Goal: Check status: Check status

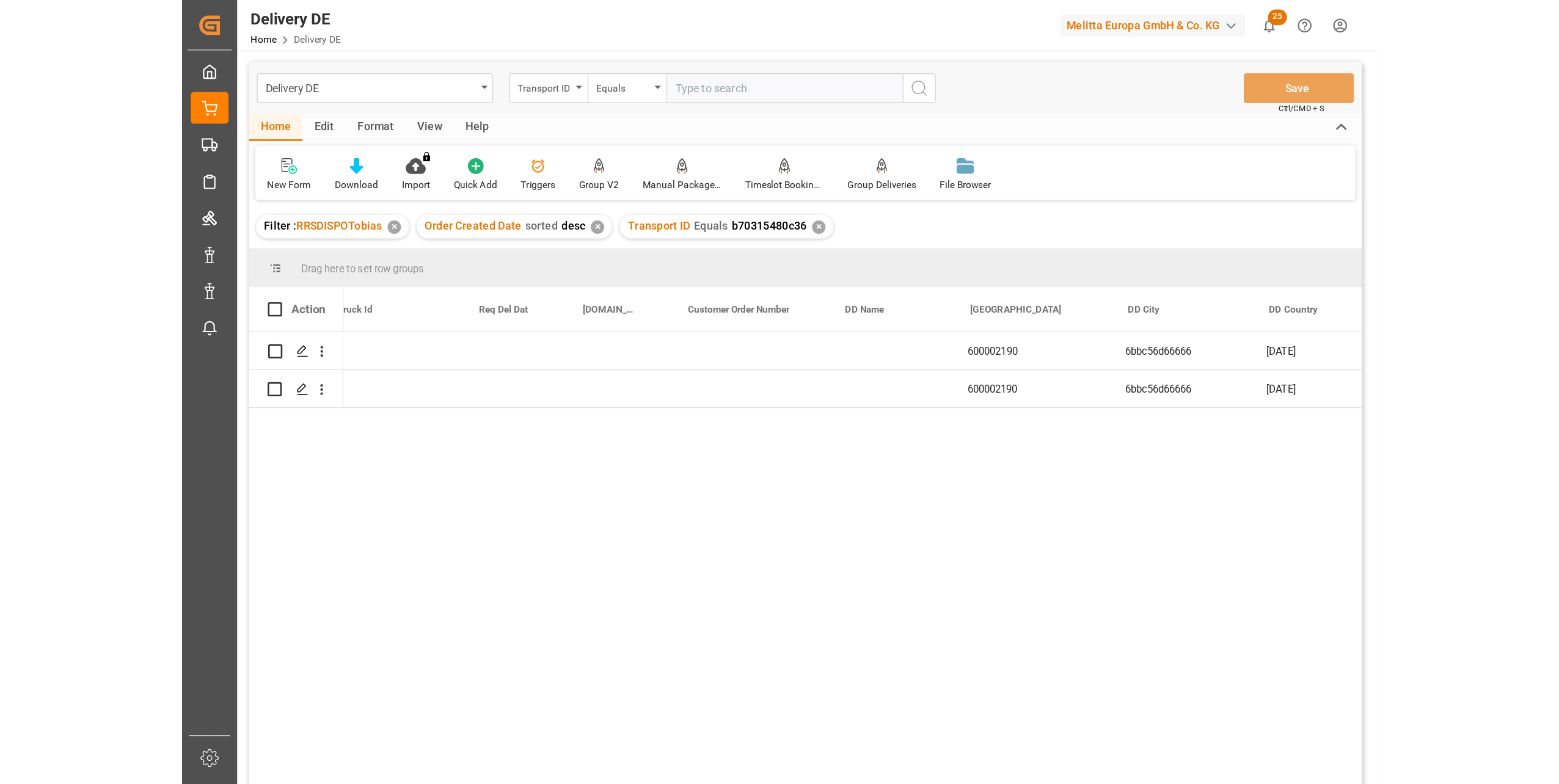
scroll to position [0, 611]
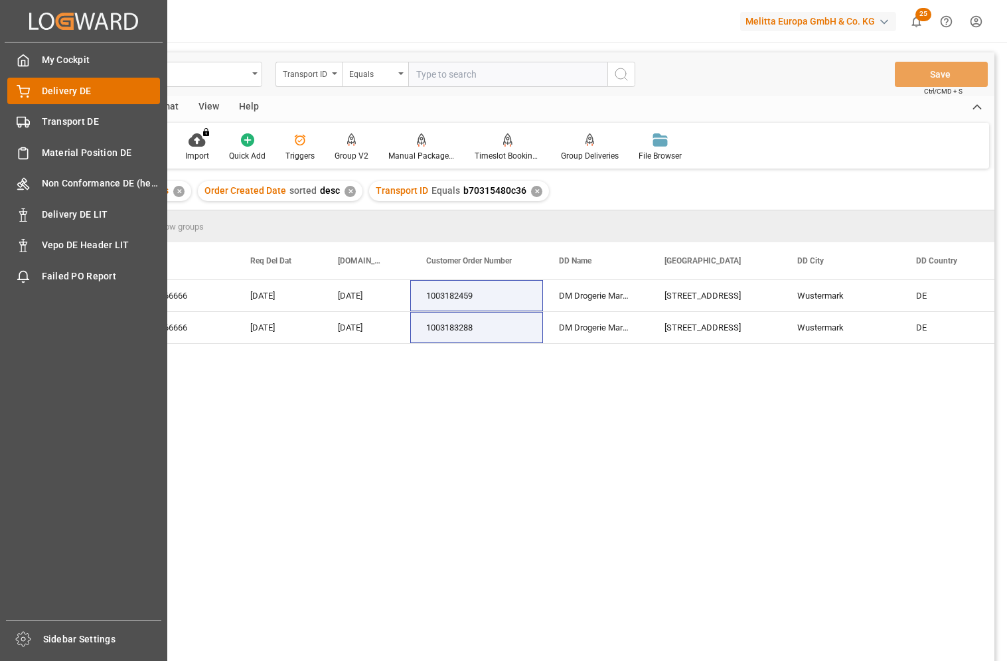
click at [52, 94] on span "Delivery DE" at bounding box center [101, 91] width 119 height 14
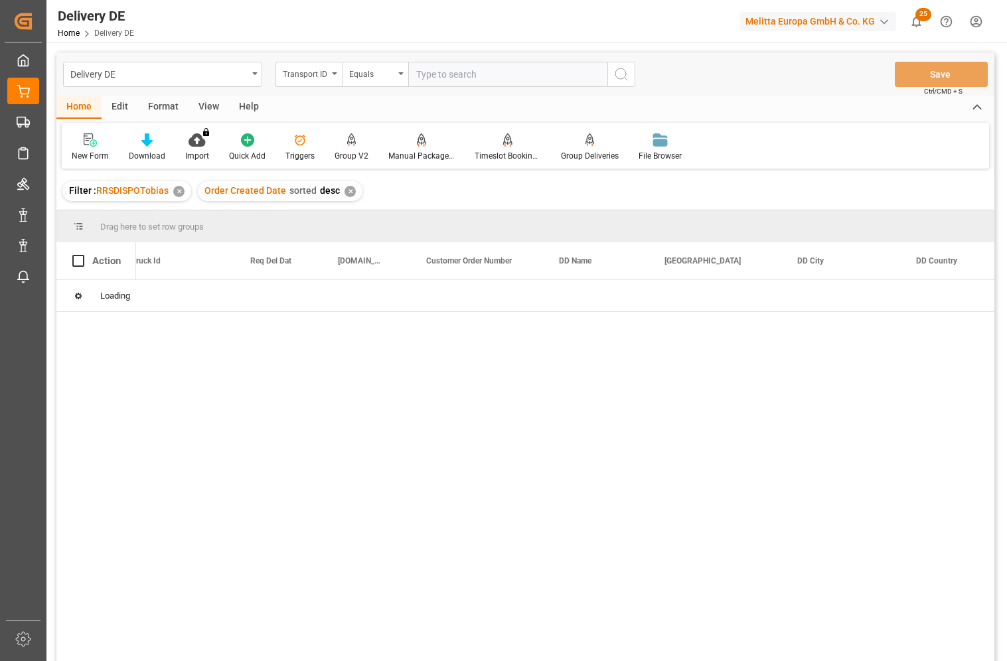
click at [498, 69] on input "text" at bounding box center [507, 74] width 199 height 25
paste input "92554068"
type input "92554068"
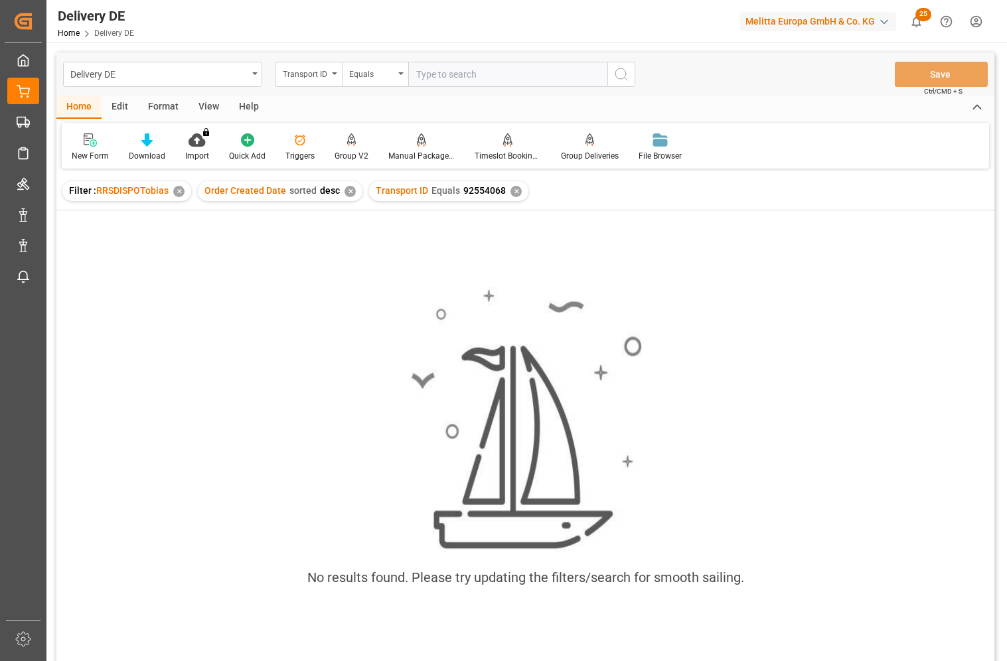
click at [460, 70] on input "text" at bounding box center [507, 74] width 199 height 25
type input "92554068"
click at [416, 77] on input "92554068" at bounding box center [507, 74] width 199 height 25
click at [510, 186] on div "✕" at bounding box center [515, 191] width 11 height 11
click at [313, 75] on div "Transport ID" at bounding box center [305, 72] width 45 height 15
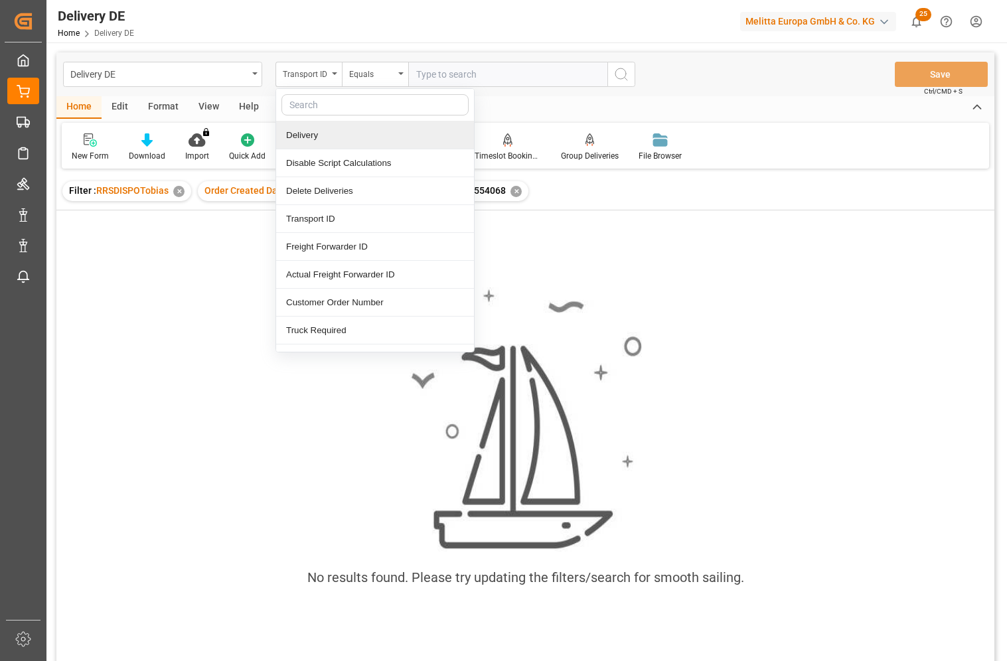
click at [311, 134] on div "Delivery" at bounding box center [375, 135] width 198 height 28
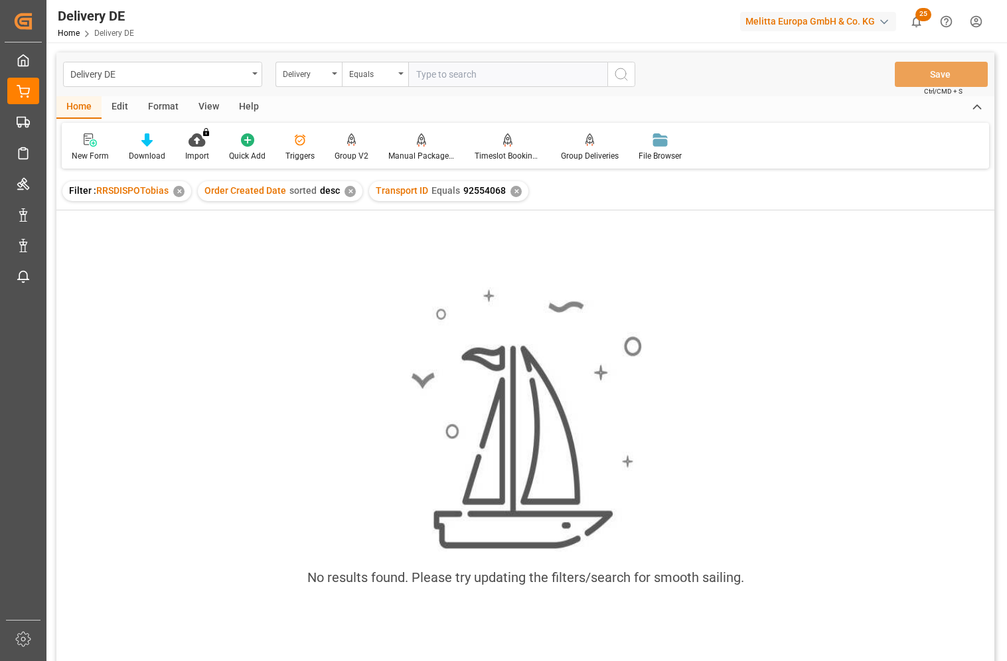
click at [523, 76] on input "text" at bounding box center [507, 74] width 199 height 25
paste input "92554068"
type input "92554068"
click at [617, 69] on icon "search button" at bounding box center [621, 74] width 16 height 16
click at [511, 192] on div "✕" at bounding box center [515, 191] width 11 height 11
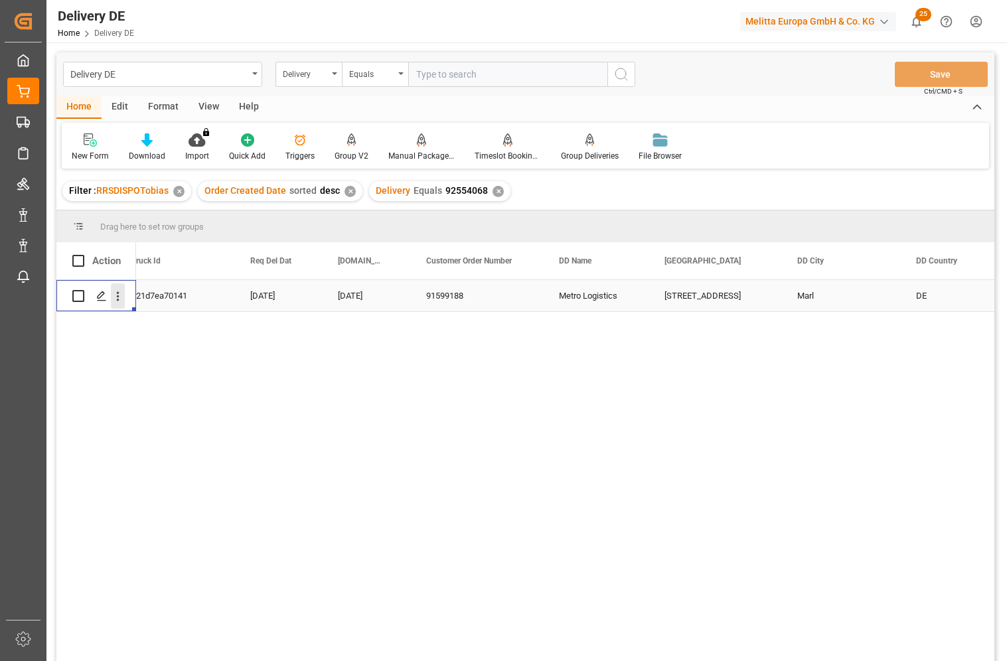
click at [115, 301] on icon "open menu" at bounding box center [118, 296] width 14 height 14
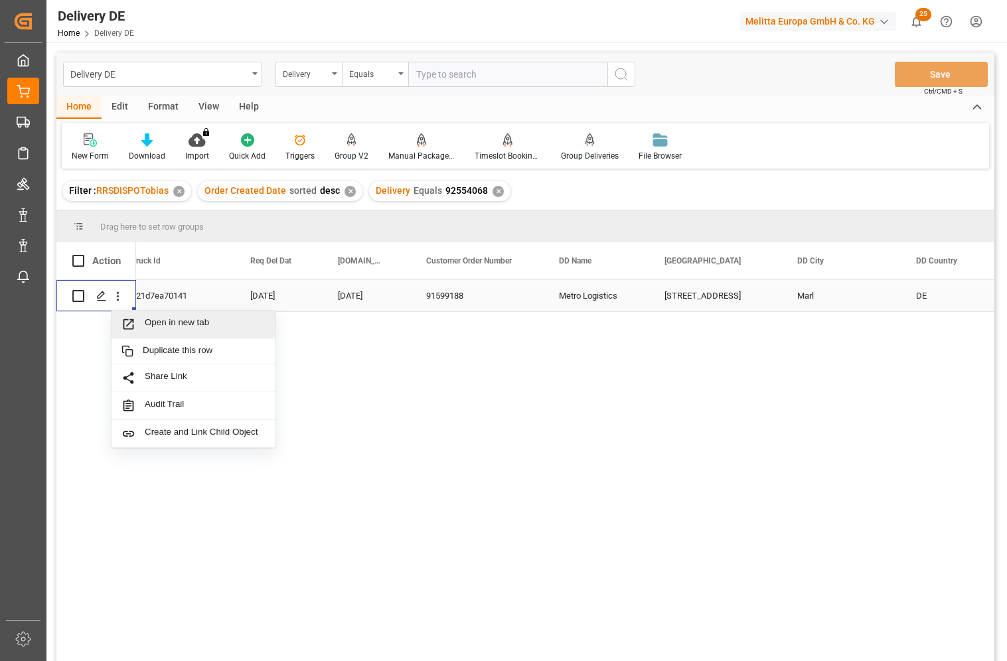
click at [159, 322] on span "Open in new tab" at bounding box center [205, 324] width 121 height 14
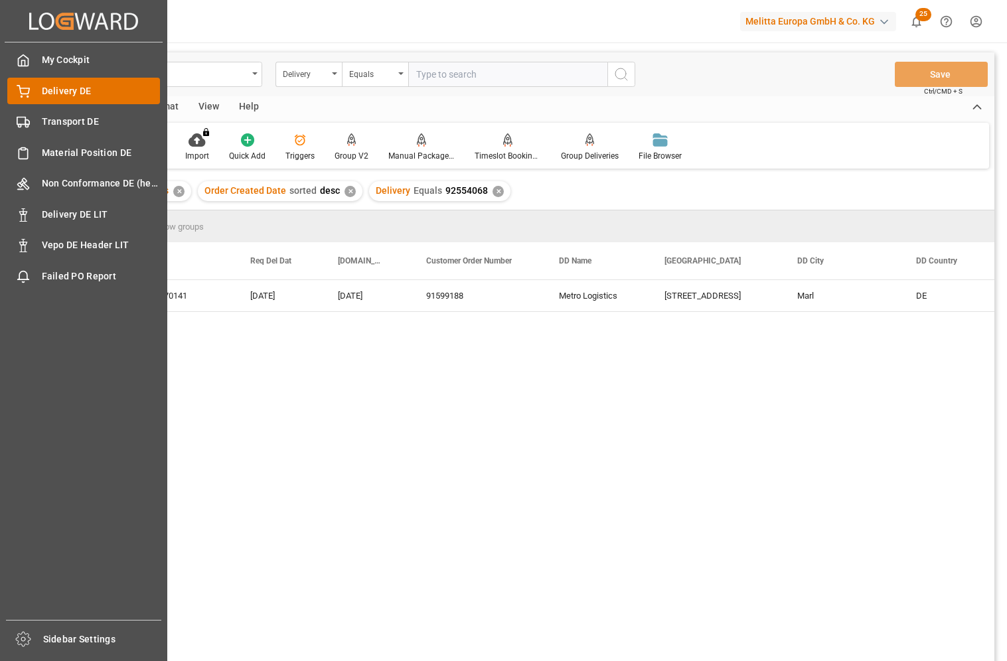
click at [82, 88] on span "Delivery DE" at bounding box center [101, 91] width 119 height 14
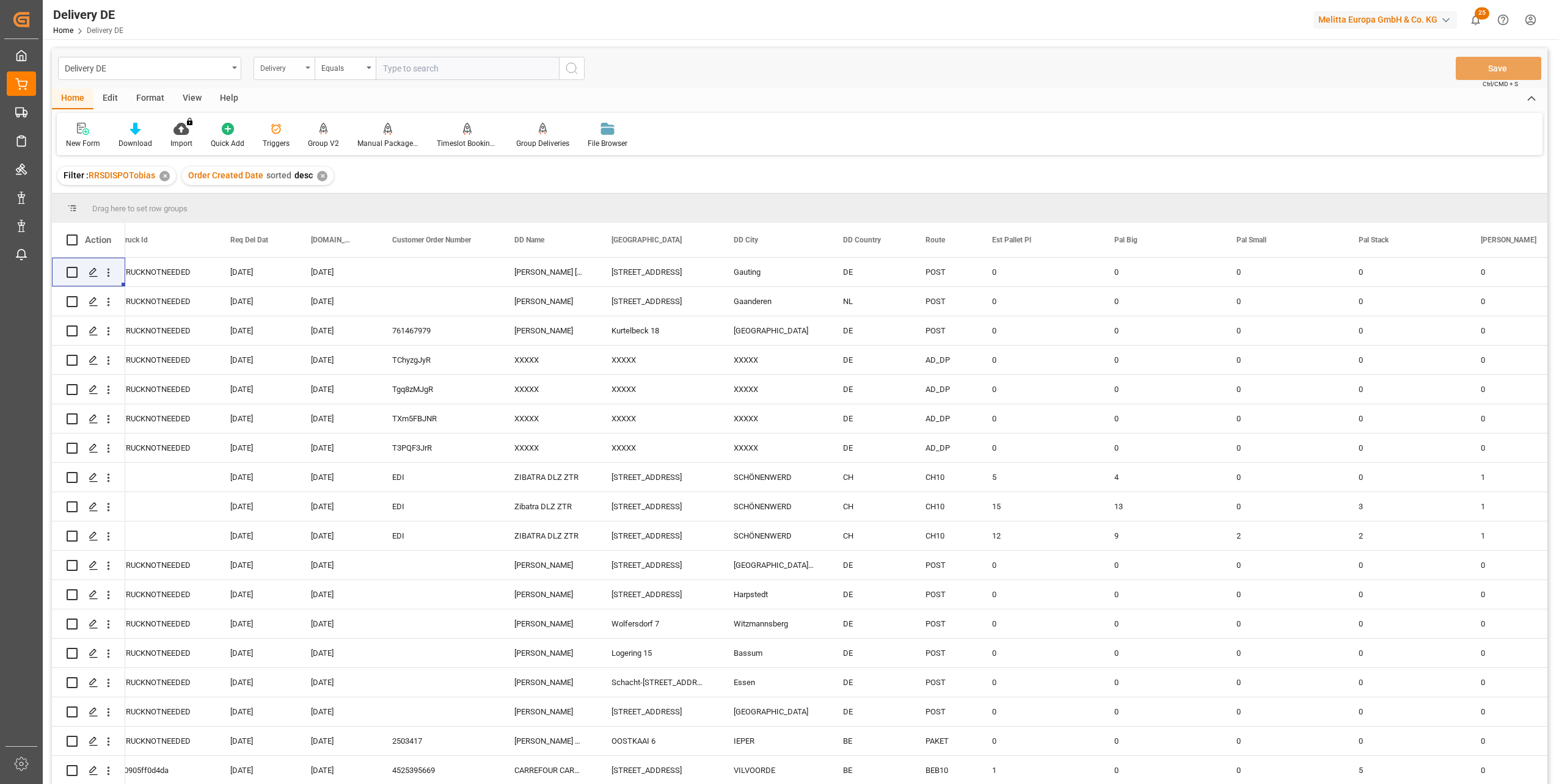
click at [283, 74] on div "Delivery" at bounding box center [283, 68] width 61 height 23
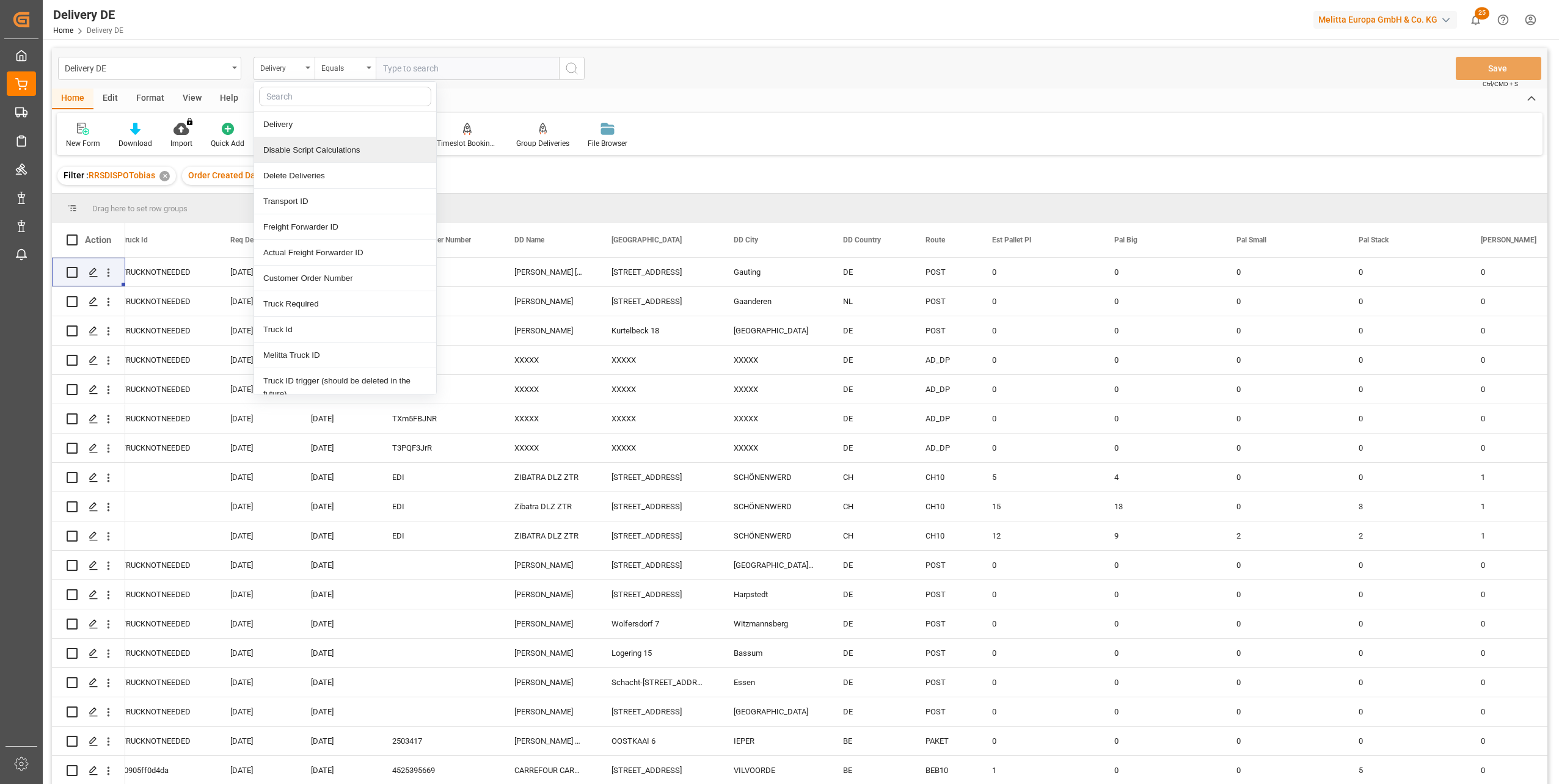
type input "o"
click at [327, 317] on div "Order Created Date" at bounding box center [345, 317] width 182 height 26
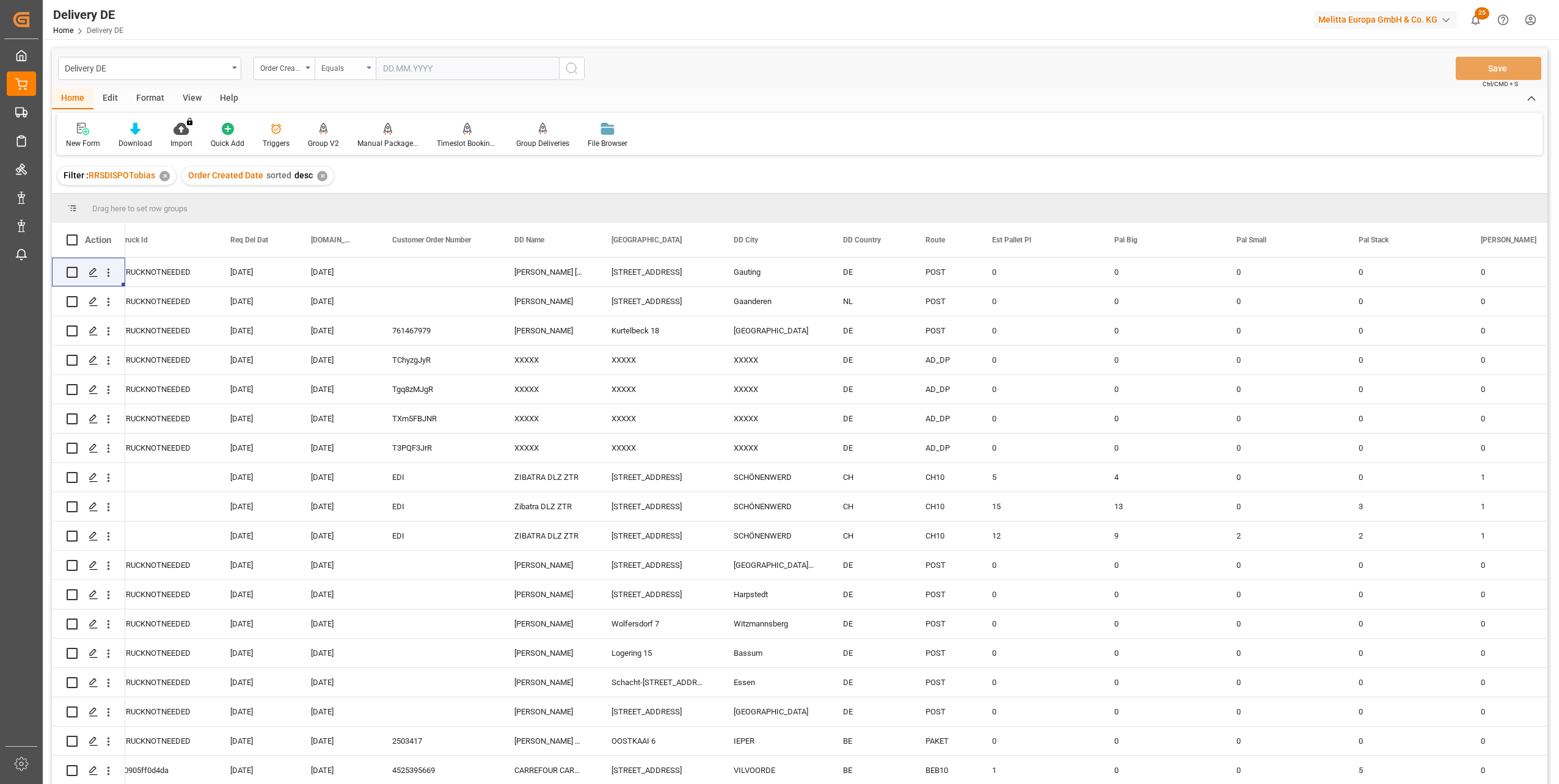
click at [348, 63] on div "Equals" at bounding box center [341, 66] width 41 height 14
click at [363, 201] on div "Greater than" at bounding box center [406, 202] width 182 height 26
click at [540, 68] on input "text" at bounding box center [467, 68] width 183 height 23
click at [385, 98] on button "Previous Month" at bounding box center [386, 97] width 7 height 7
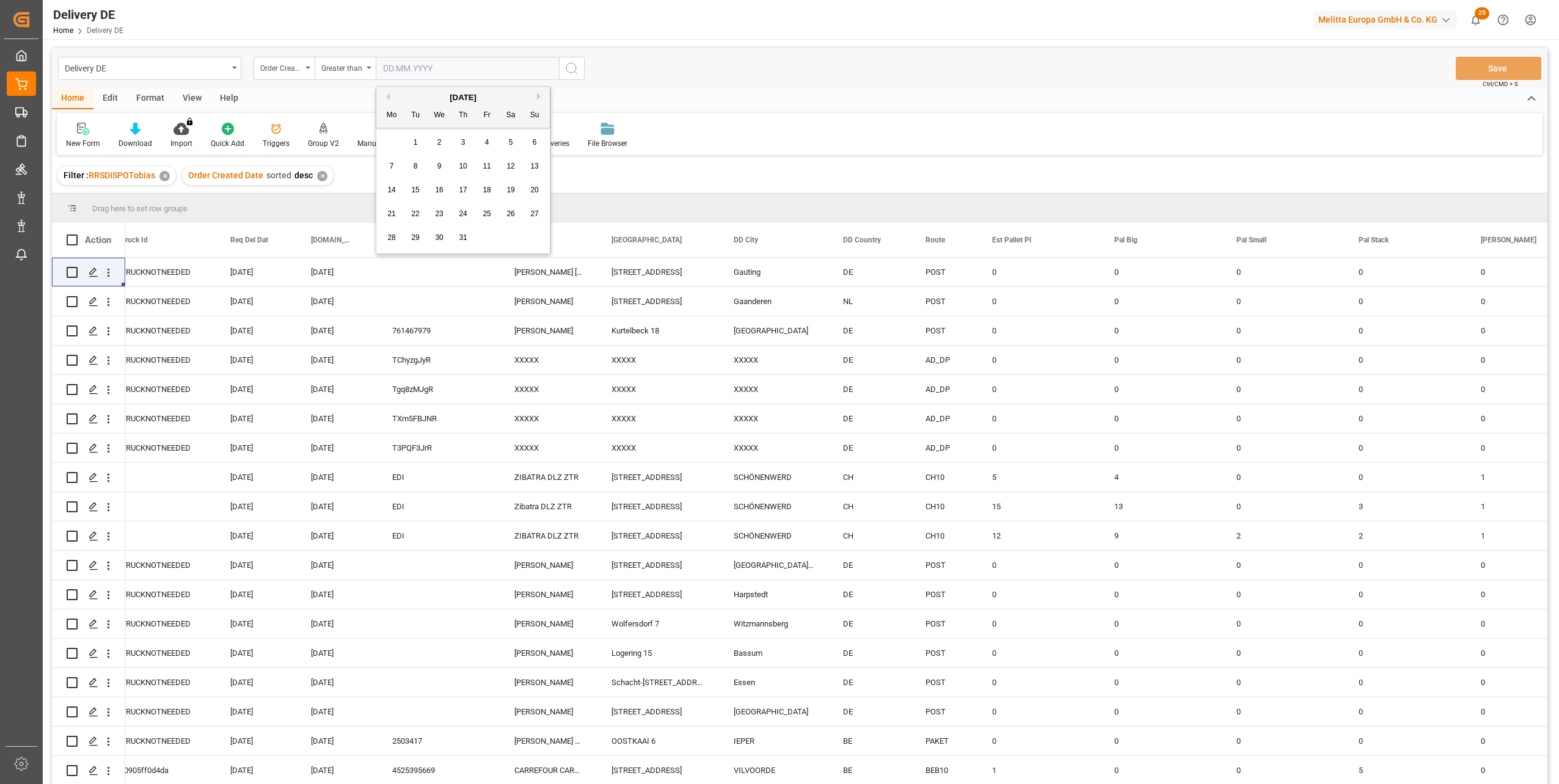
click at [384, 96] on button "Previous Month" at bounding box center [386, 97] width 7 height 7
click at [395, 263] on span "30" at bounding box center [391, 260] width 8 height 8
type input "[DATE]"
click at [572, 68] on icon "search button" at bounding box center [572, 68] width 15 height 15
click at [280, 65] on div "Order Created Date" at bounding box center [281, 66] width 41 height 14
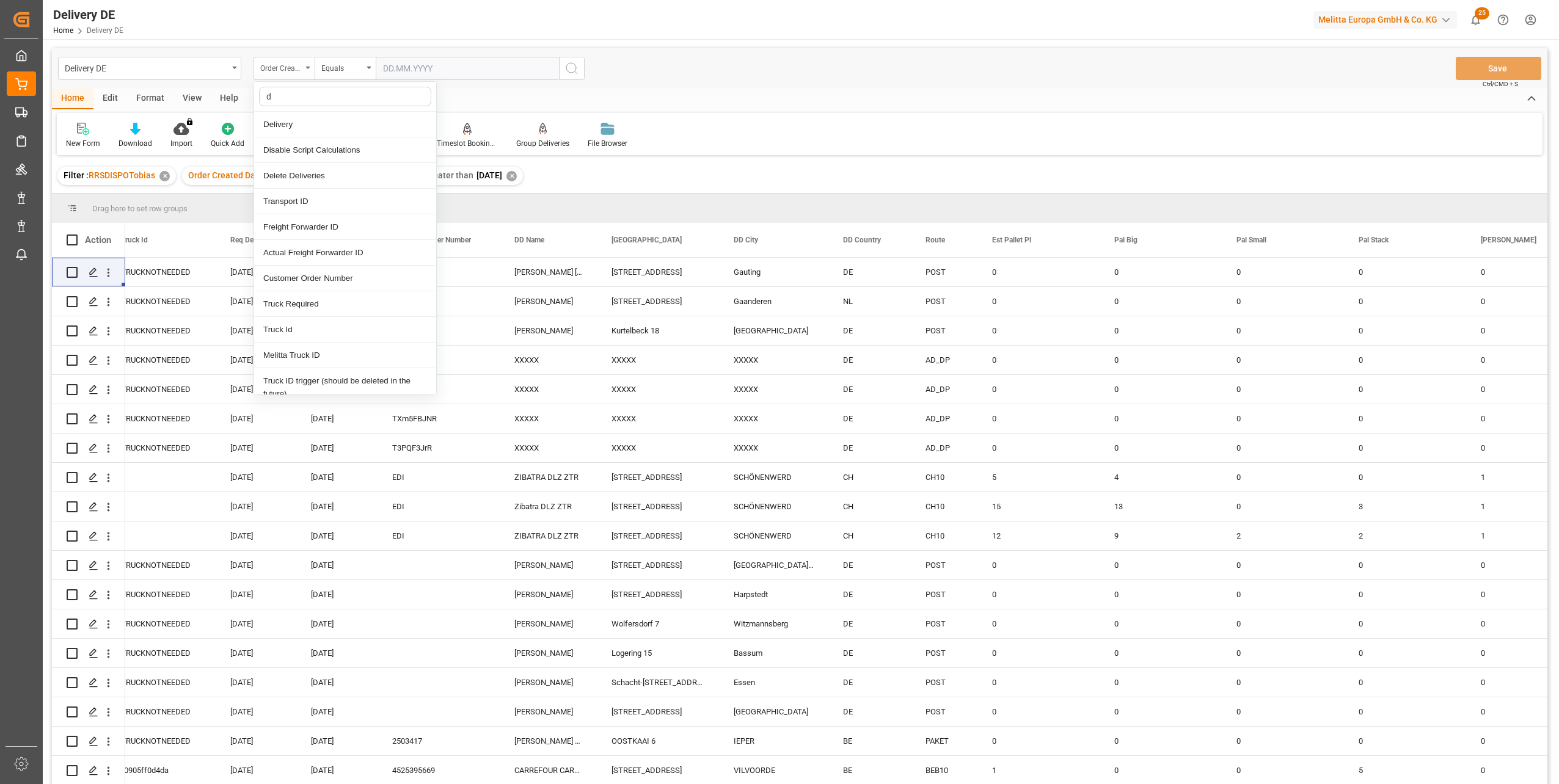
type input "dd"
click at [286, 73] on div "Order Created Date" at bounding box center [281, 66] width 41 height 14
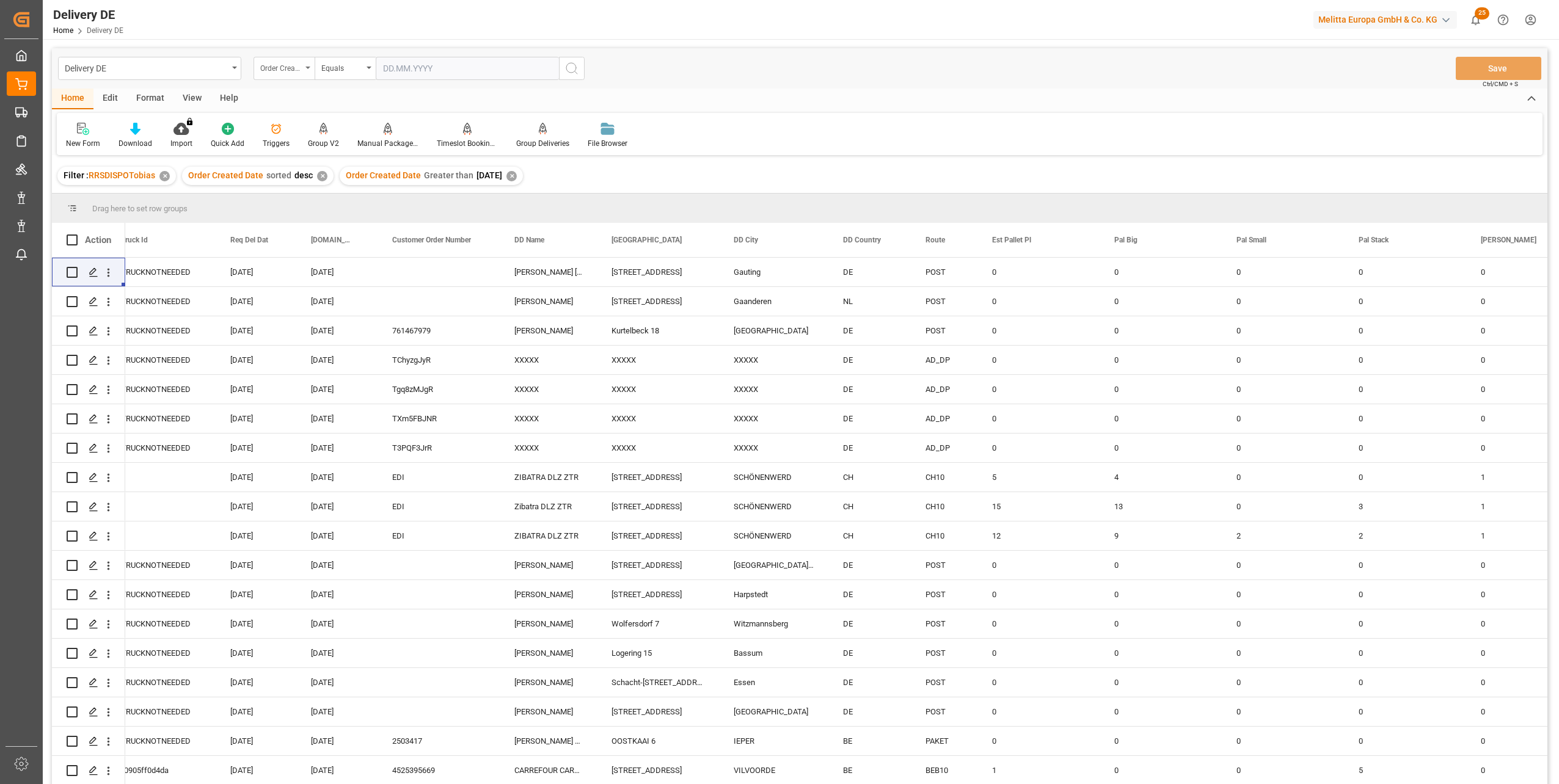
click at [288, 68] on div "Order Created Date" at bounding box center [281, 66] width 41 height 14
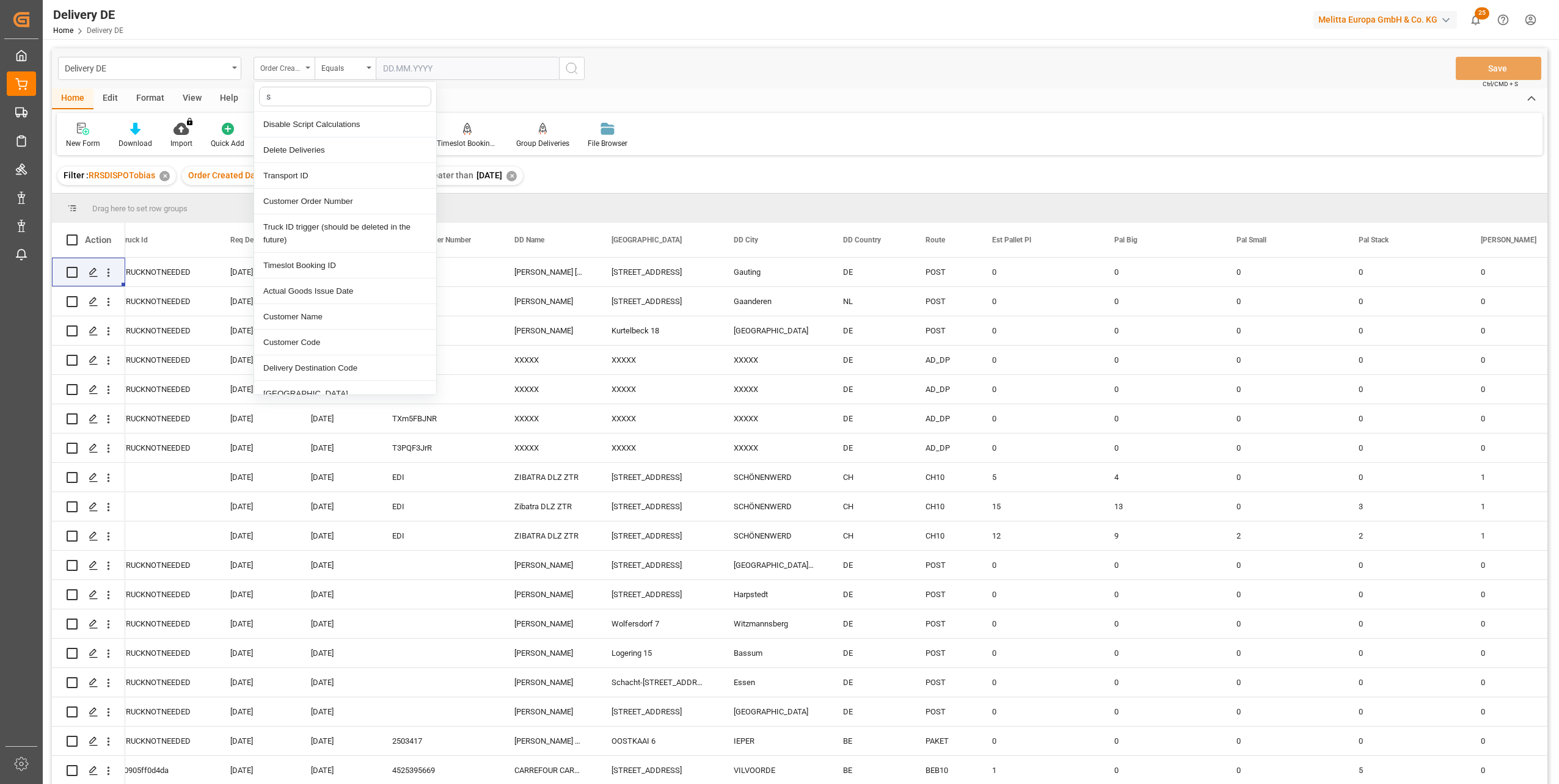
type input "sa"
click at [317, 153] on div "Sales Organization" at bounding box center [345, 150] width 182 height 26
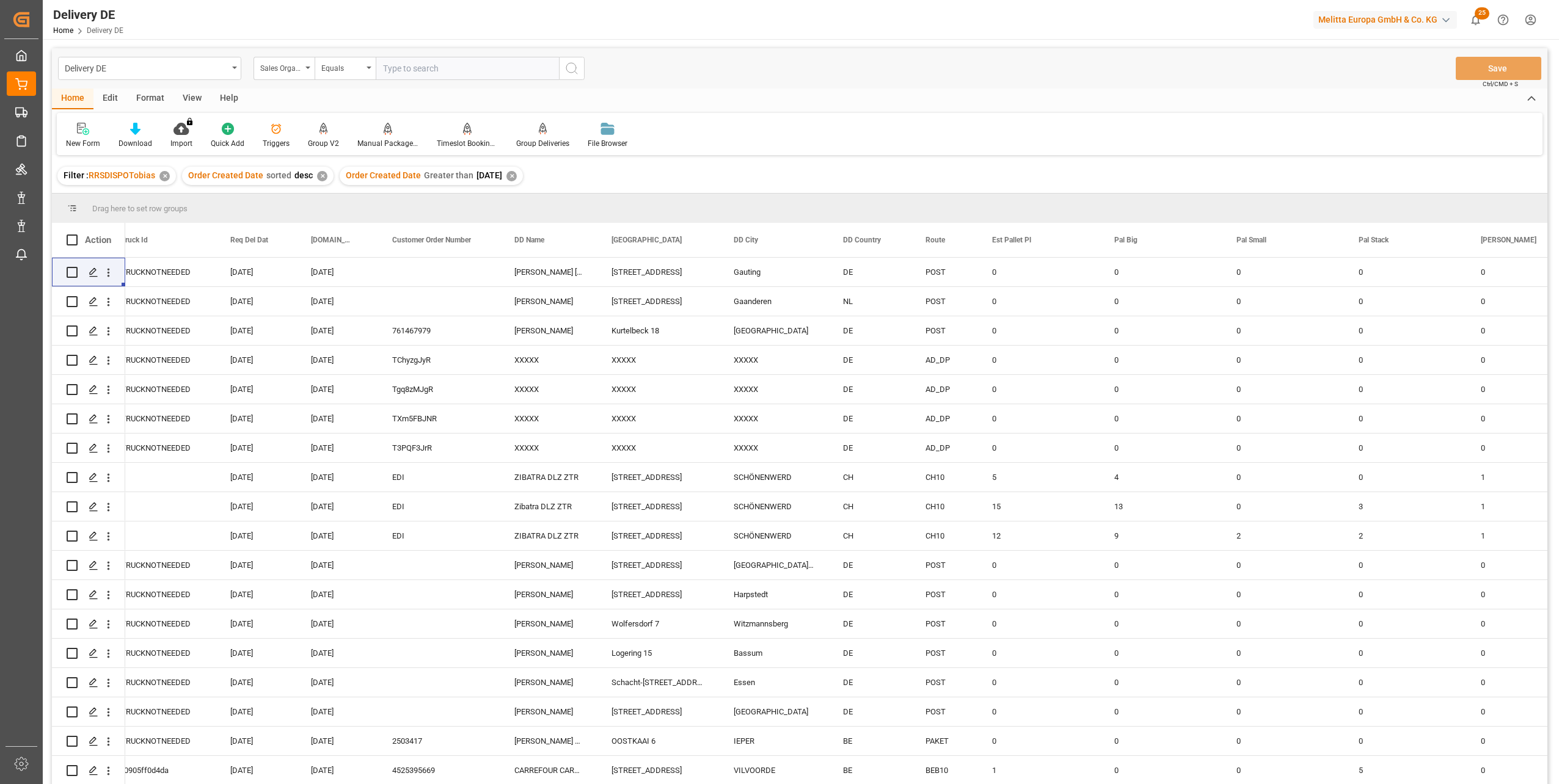
click at [393, 75] on input "text" at bounding box center [467, 68] width 183 height 23
type input "1"
click at [570, 64] on icon "search button" at bounding box center [572, 68] width 15 height 15
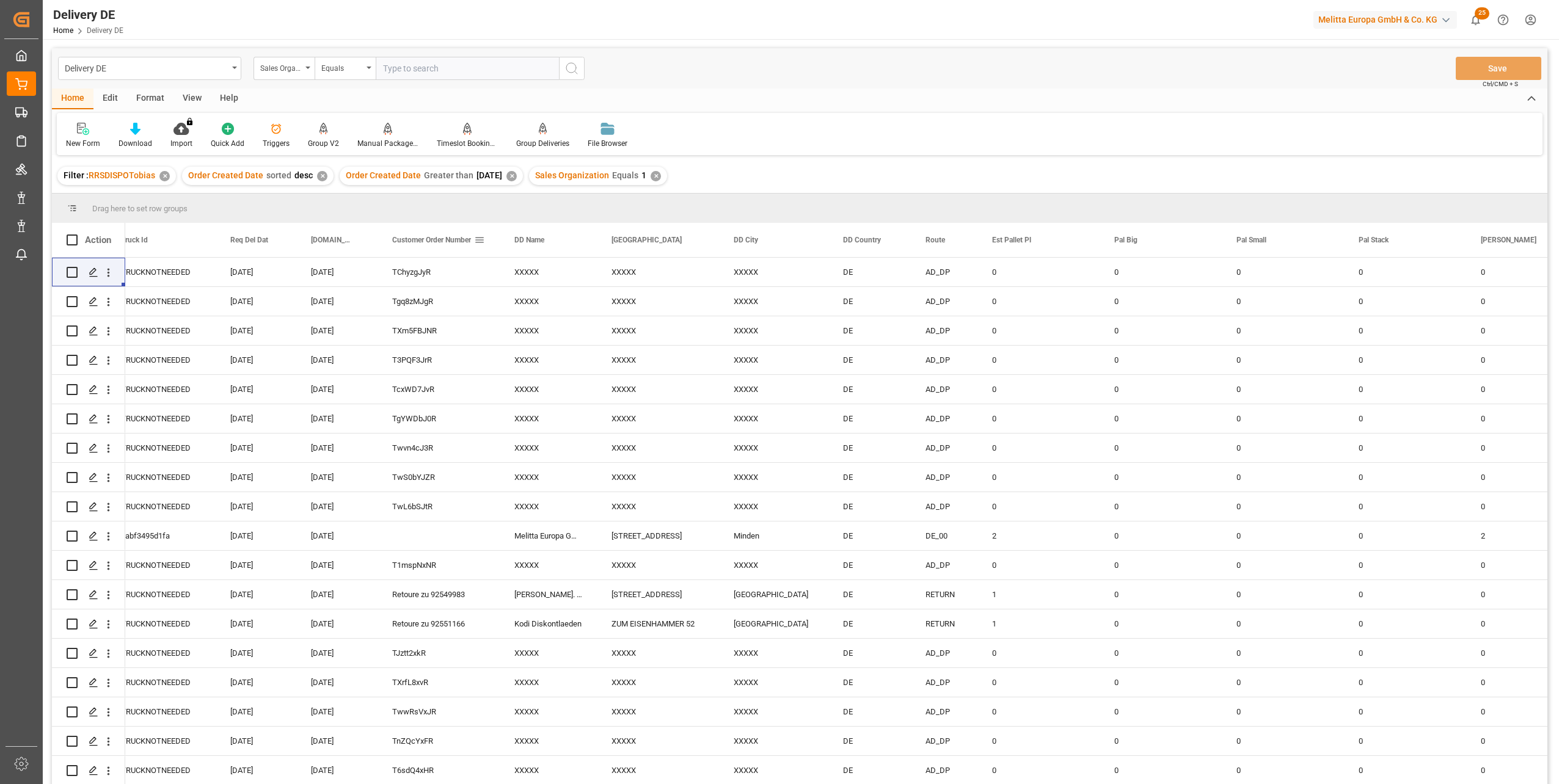
click at [481, 237] on span at bounding box center [479, 240] width 11 height 11
click at [622, 241] on span "columns" at bounding box center [617, 242] width 11 height 11
click at [480, 375] on input "Actual Goods Issue Date column toggle visibility (hidden)" at bounding box center [481, 374] width 11 height 11
checkbox input "true"
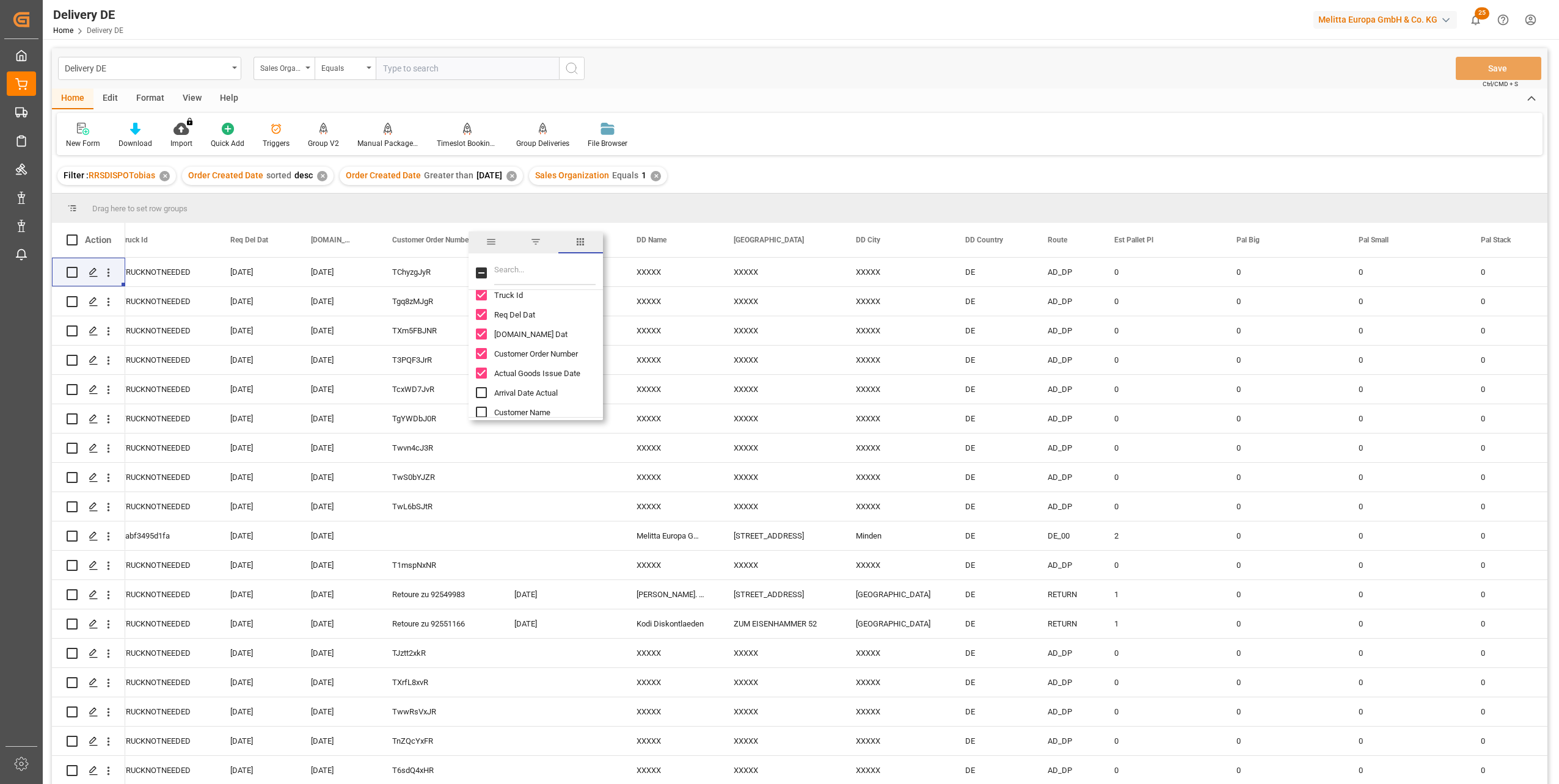
click at [481, 393] on input "Arrival Date Actual column toggle visibility (hidden)" at bounding box center [481, 393] width 11 height 11
checkbox input "true"
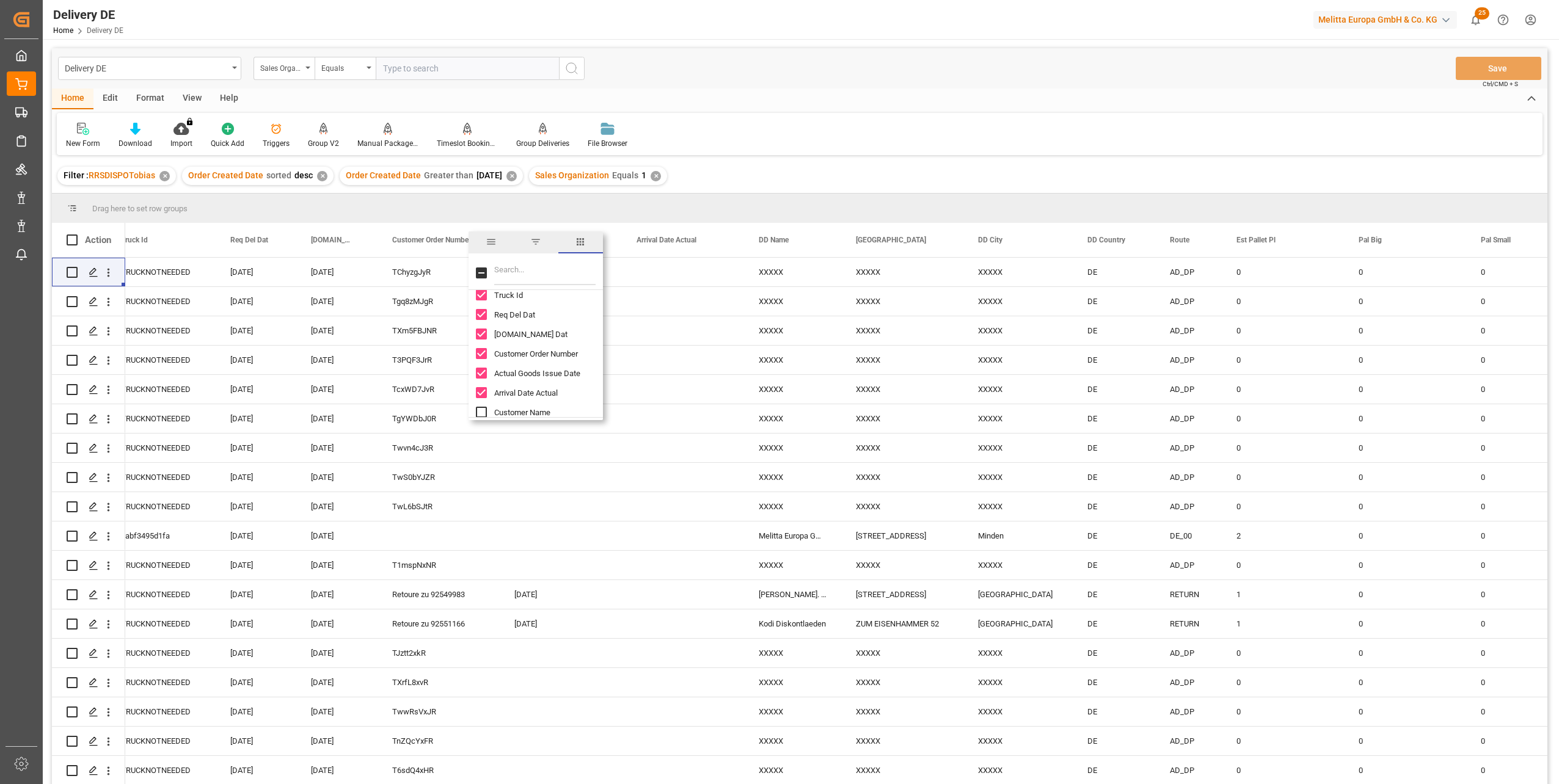
click at [483, 413] on input "Customer Name column toggle visibility (hidden)" at bounding box center [481, 412] width 11 height 11
checkbox input "true"
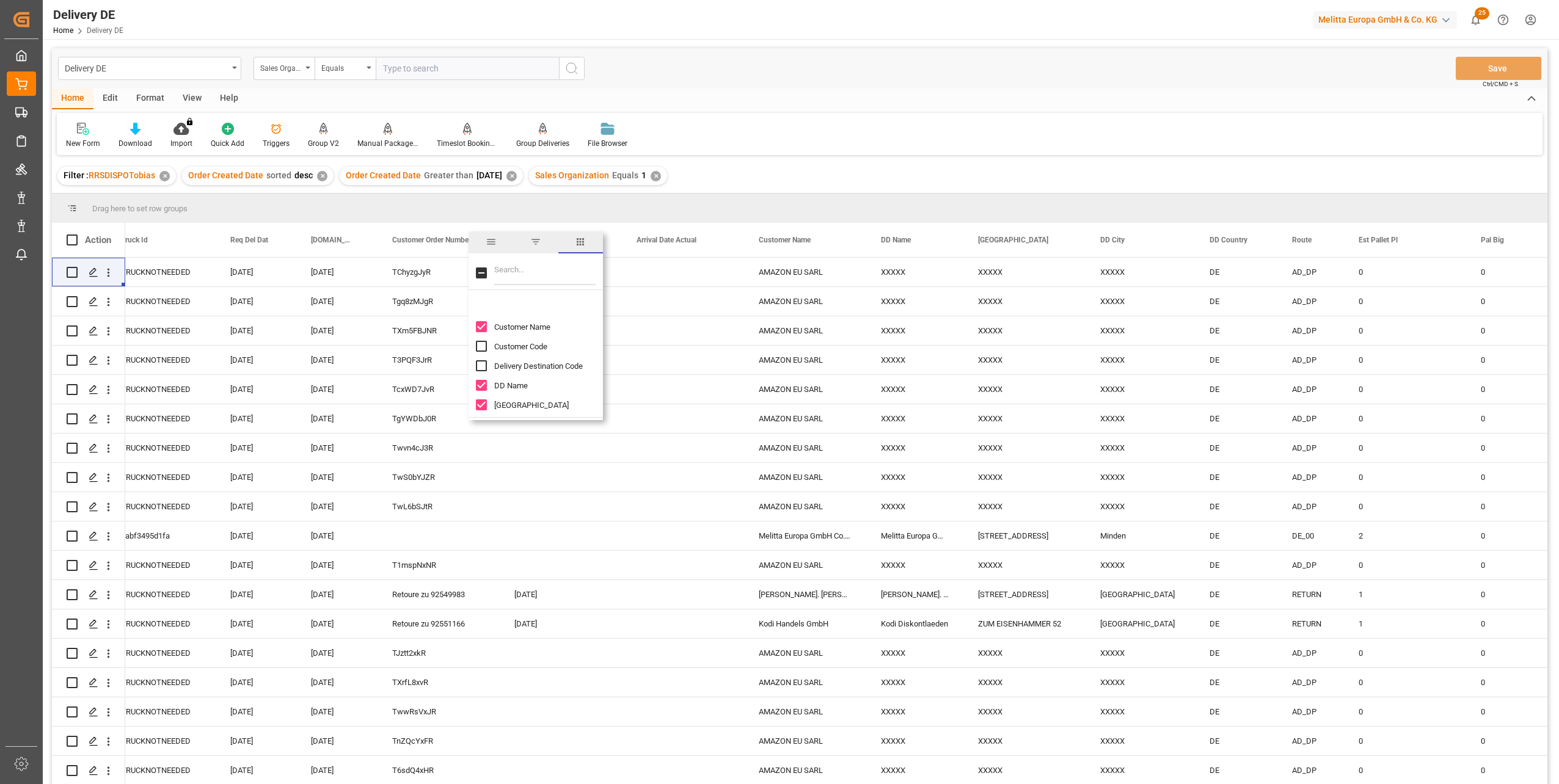
scroll to position [366, 0]
click at [482, 307] on input "Customer Code column toggle visibility (hidden)" at bounding box center [481, 309] width 11 height 11
checkbox input "true"
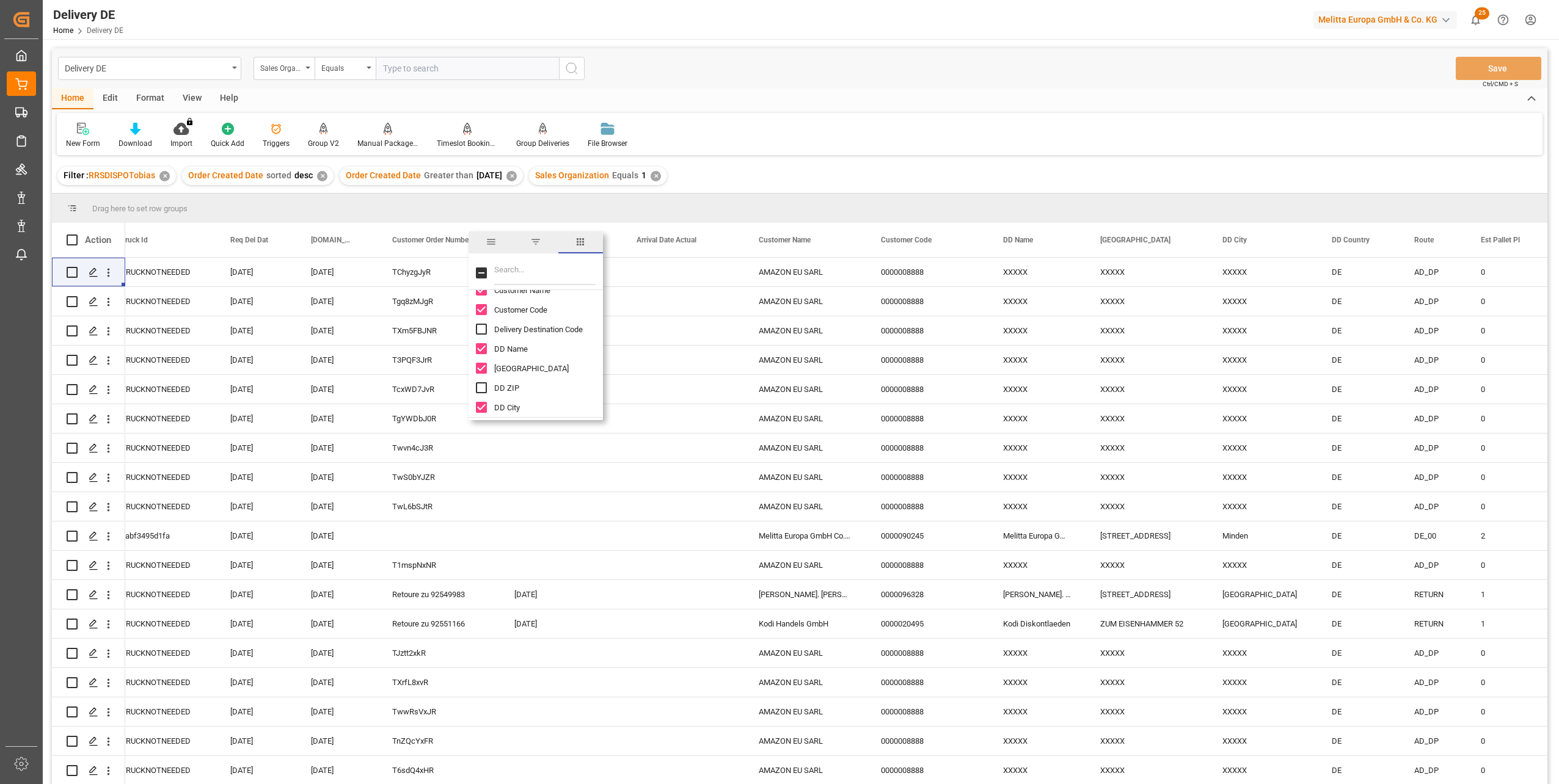
click at [486, 388] on input "DD ZIP column toggle visibility (hidden)" at bounding box center [481, 387] width 11 height 11
checkbox input "true"
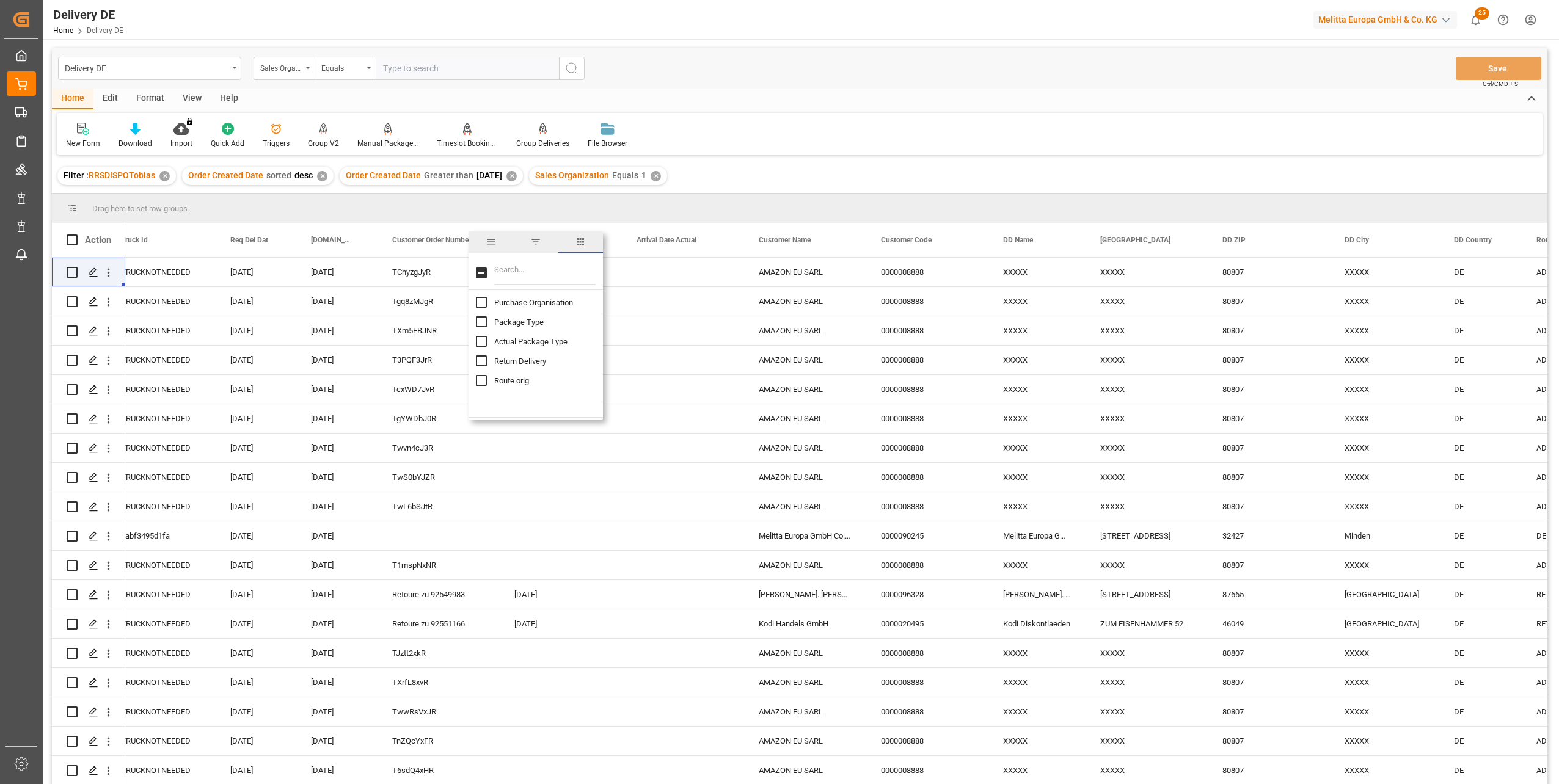
scroll to position [732, 0]
click at [482, 392] on input "Total Number Of Packages column toggle visibility (hidden)" at bounding box center [481, 393] width 11 height 11
checkbox input "true"
click at [484, 307] on input "Actual Pallet Places column toggle visibility (hidden)" at bounding box center [481, 309] width 11 height 11
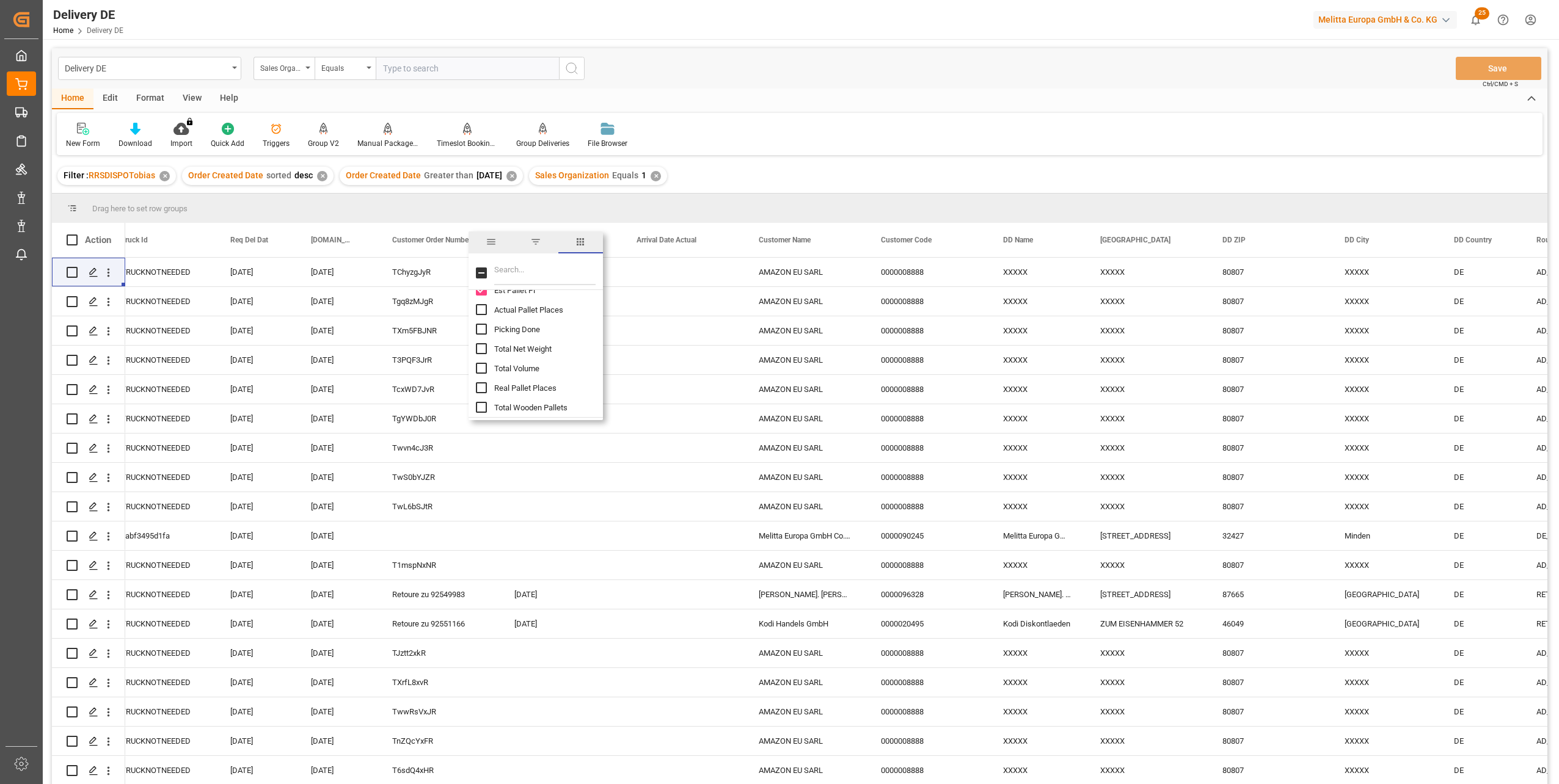
checkbox input "true"
click at [479, 386] on input "Real Pallet Places column toggle visibility (hidden)" at bounding box center [481, 387] width 11 height 11
checkbox input "true"
click at [482, 398] on input "Avis Information column toggle visibility (hidden)" at bounding box center [481, 402] width 11 height 11
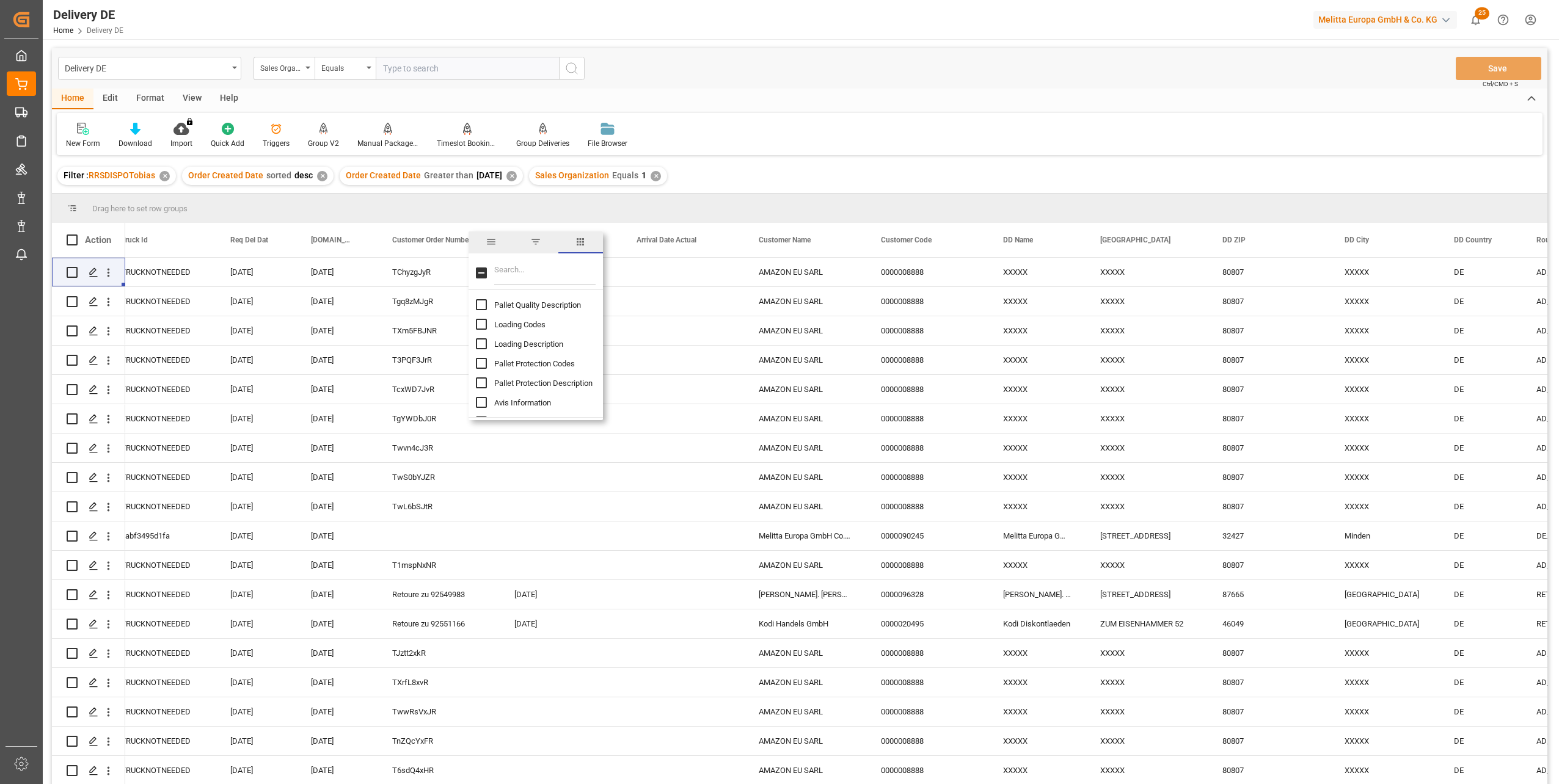
checkbox input "true"
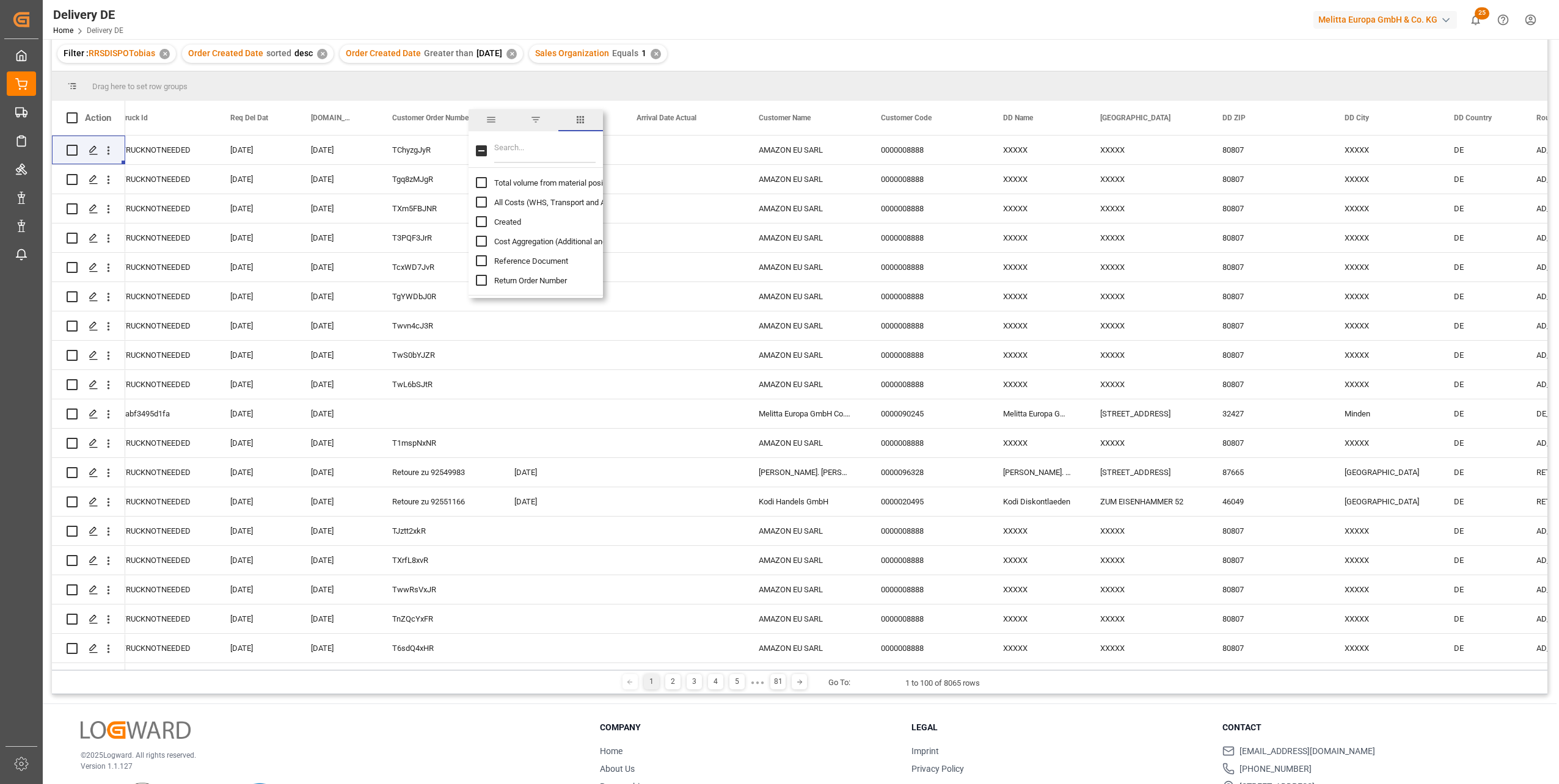
click at [583, 119] on span "columns" at bounding box center [580, 120] width 11 height 11
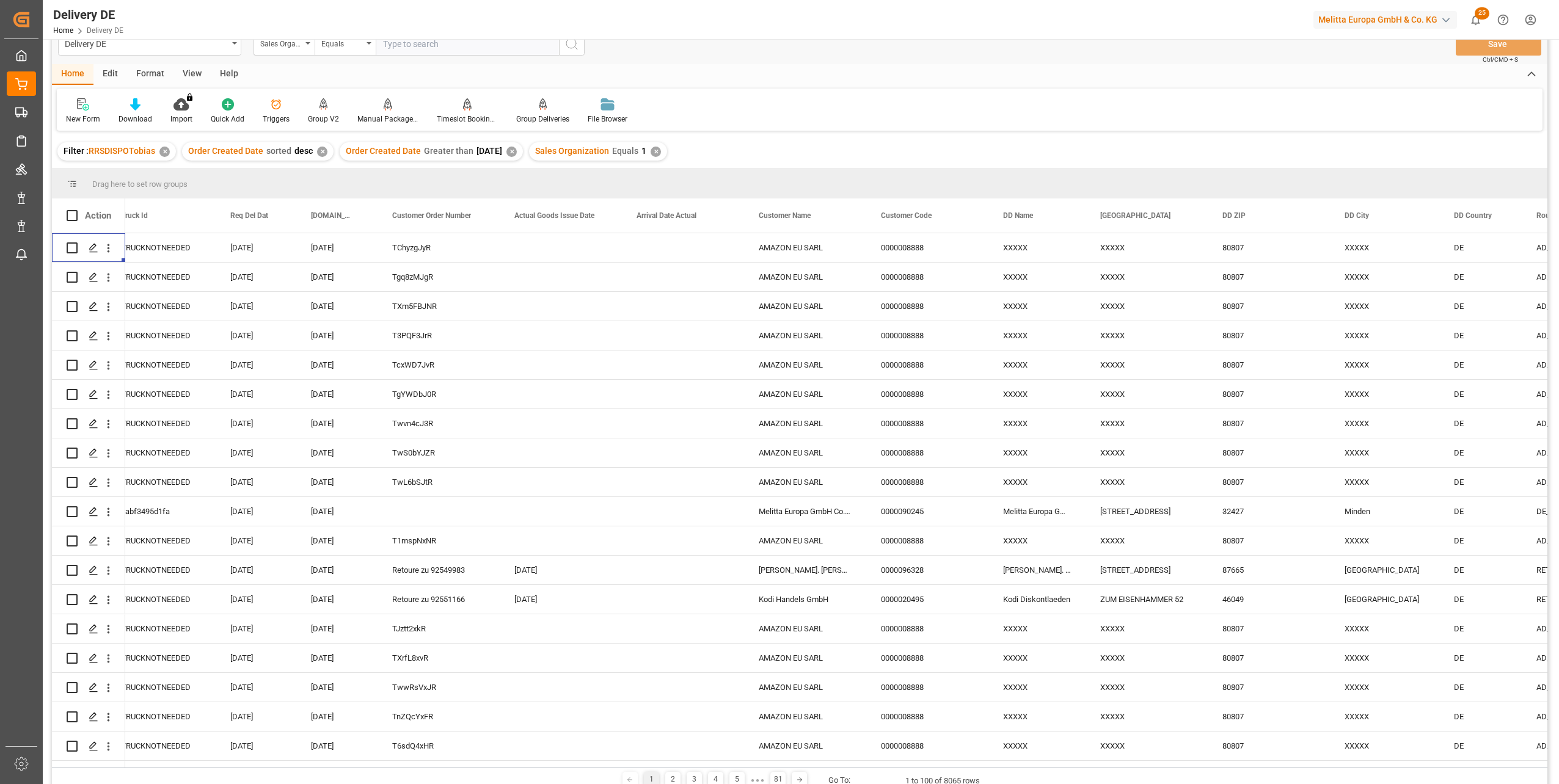
scroll to position [0, 0]
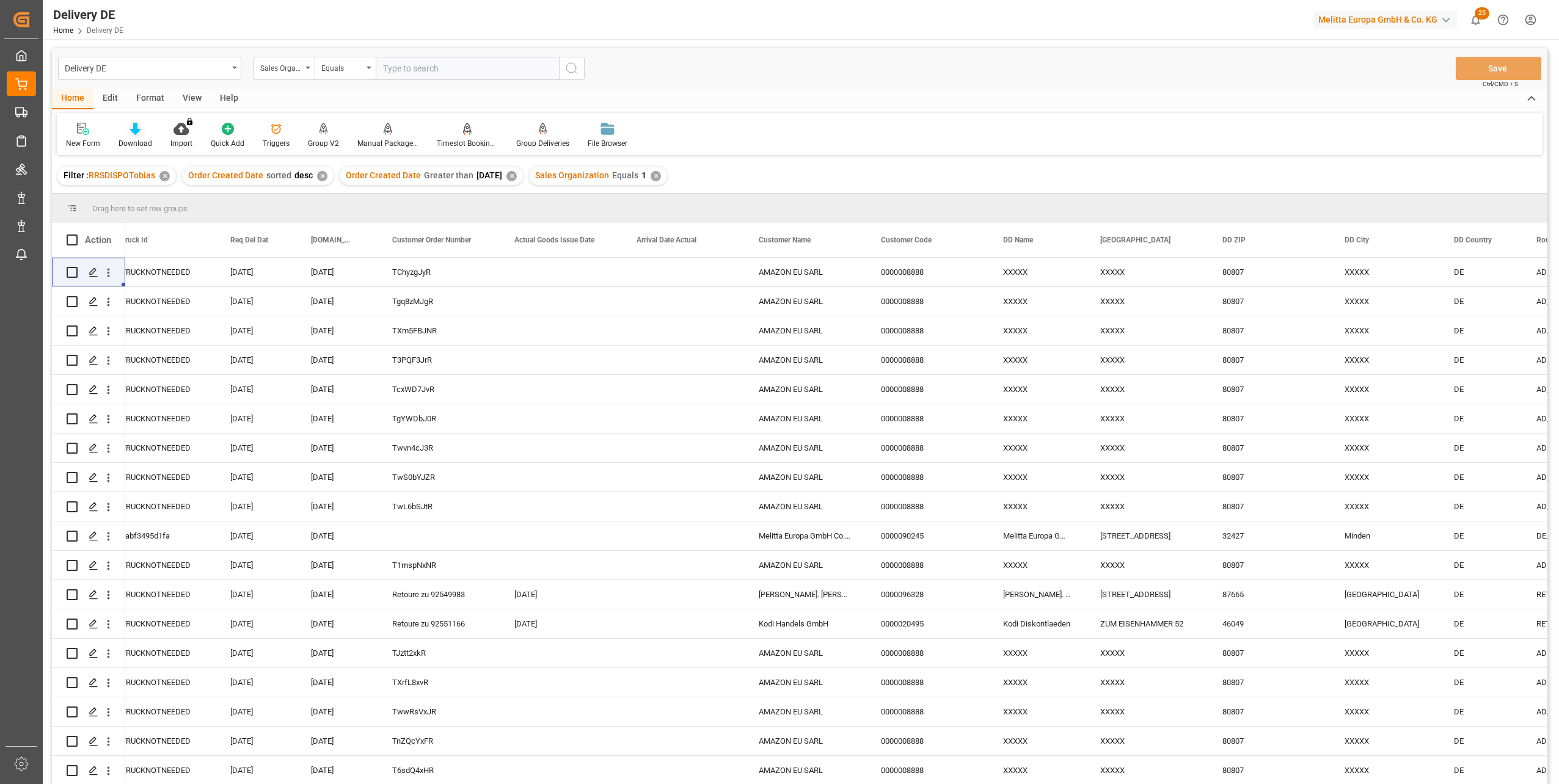
click at [137, 139] on div "Download" at bounding box center [135, 144] width 34 height 11
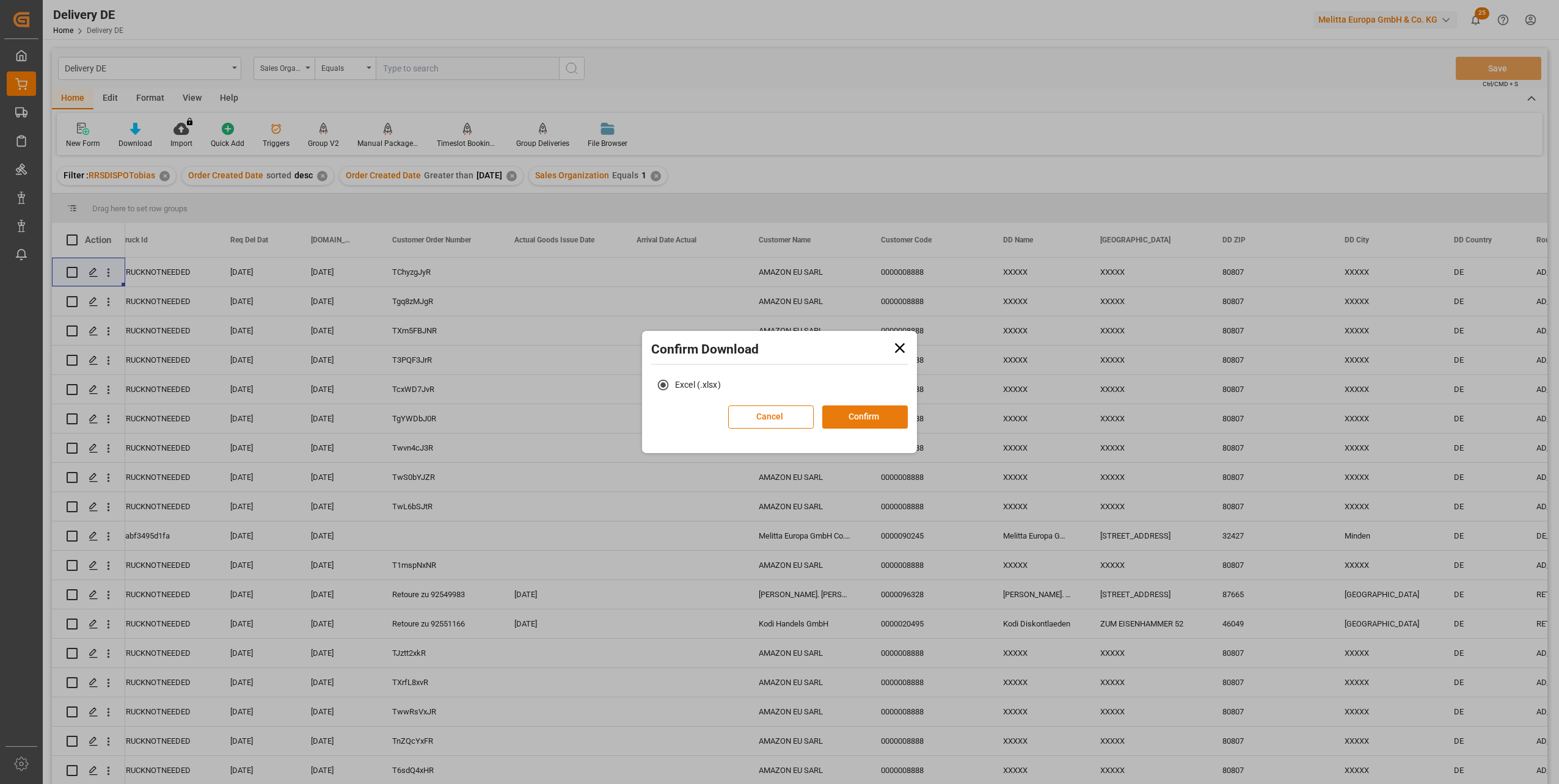
click at [882, 411] on button "Confirm" at bounding box center [864, 417] width 86 height 23
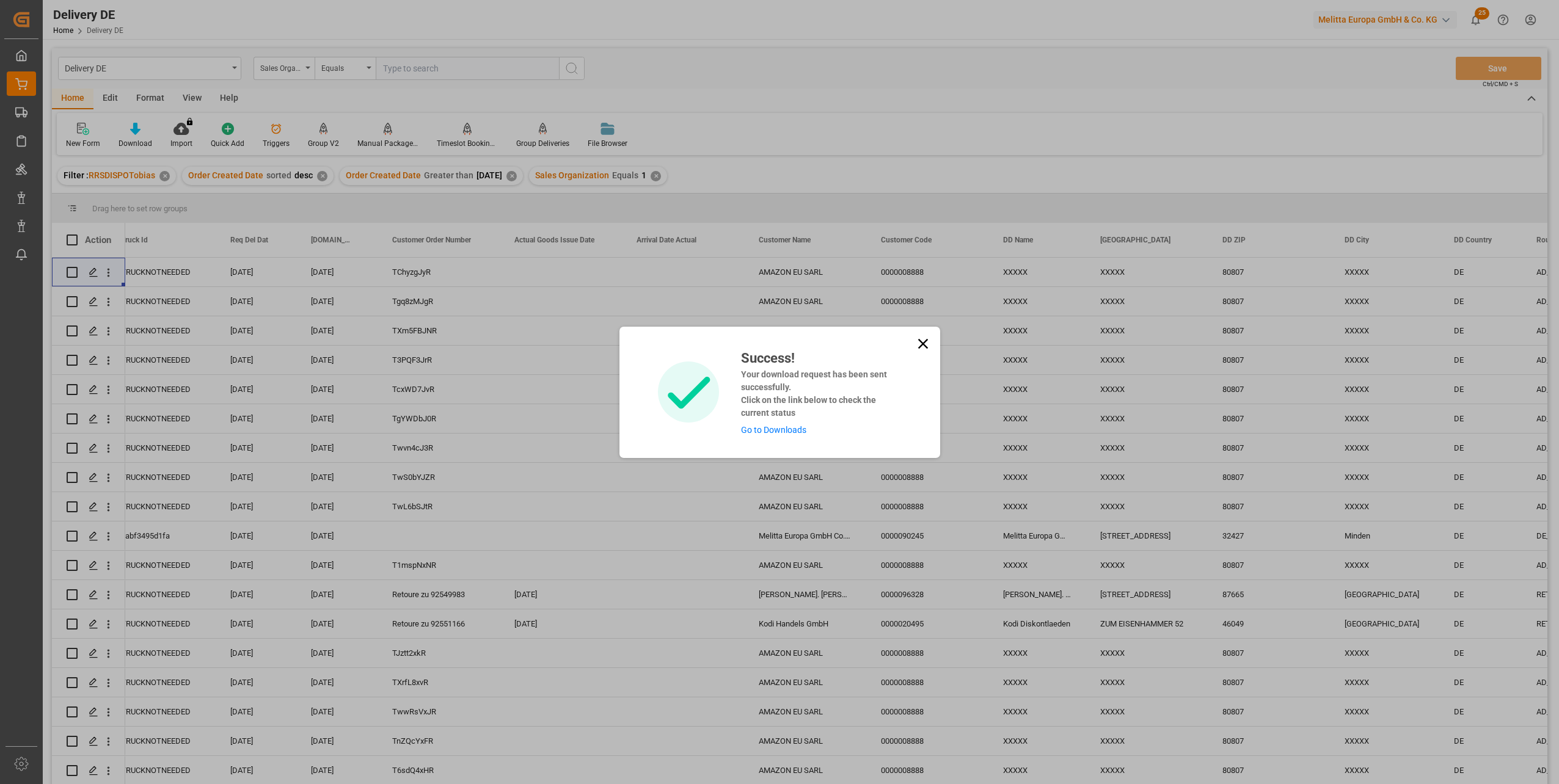
click at [800, 432] on link "Go to Downloads" at bounding box center [773, 430] width 65 height 10
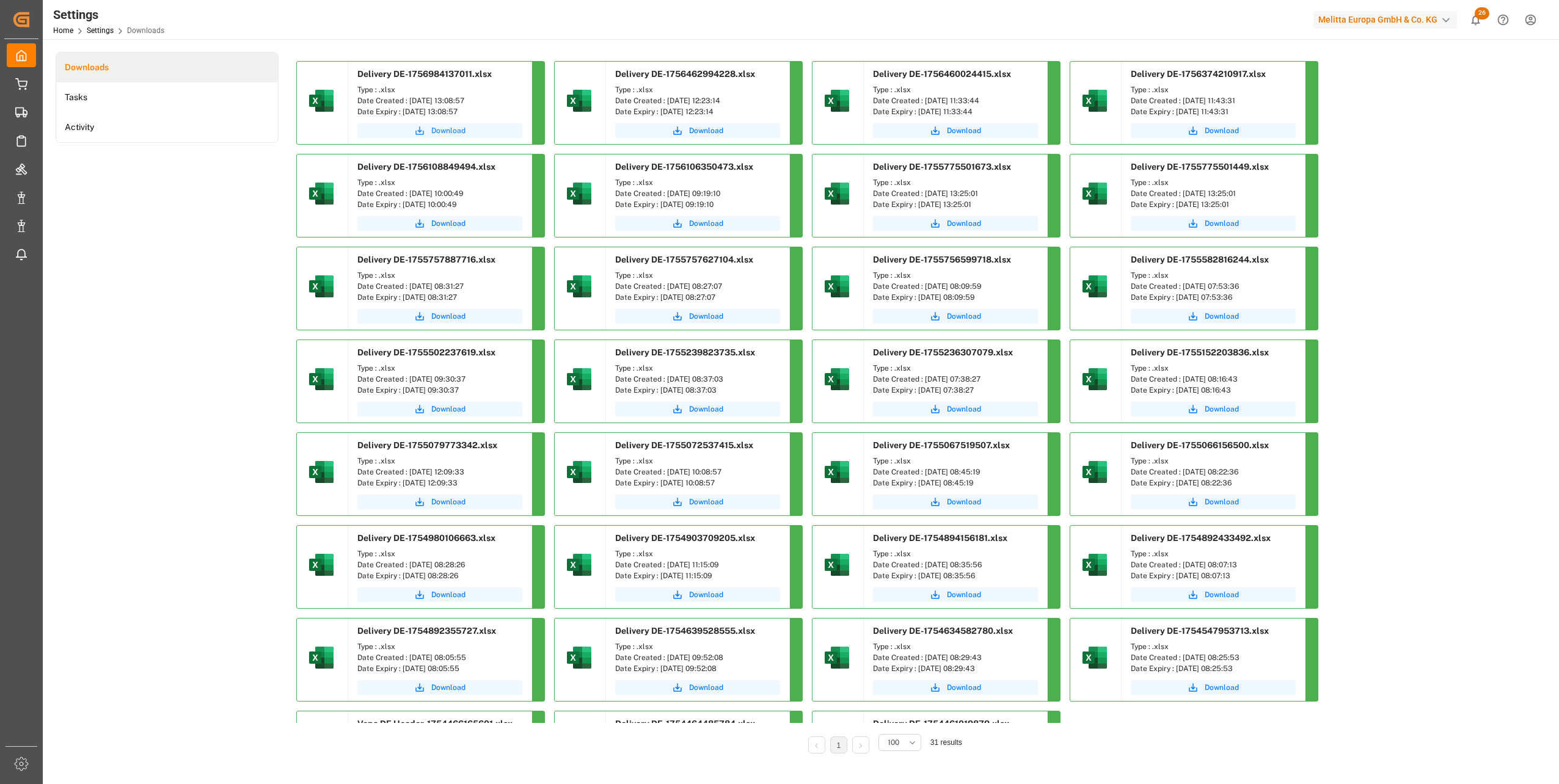
click at [451, 133] on span "Download" at bounding box center [448, 131] width 34 height 11
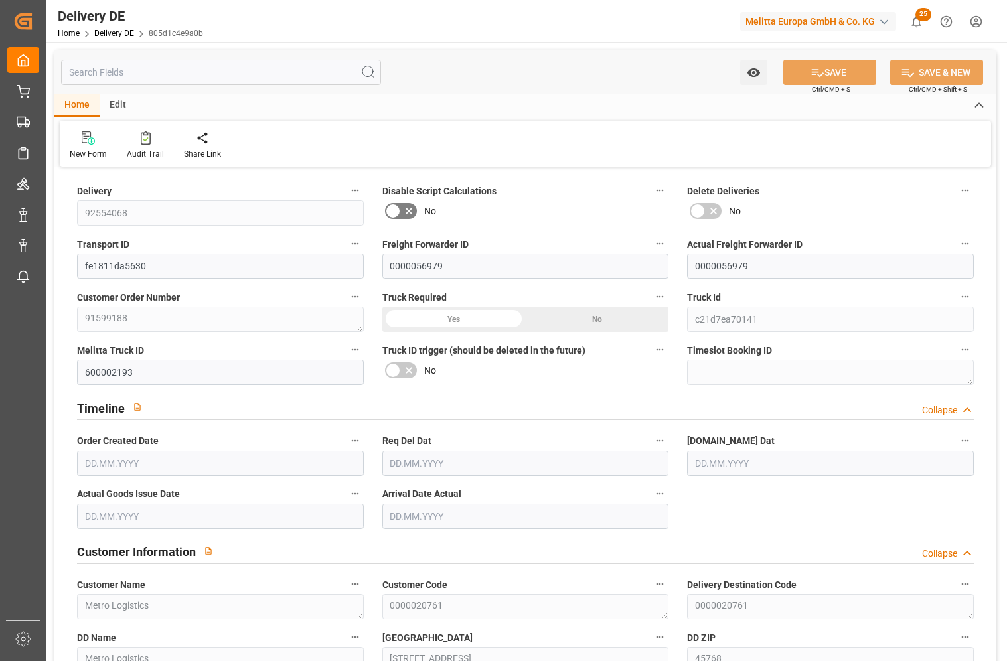
type input "9"
type input "5"
type input "1577.586"
type input "2155"
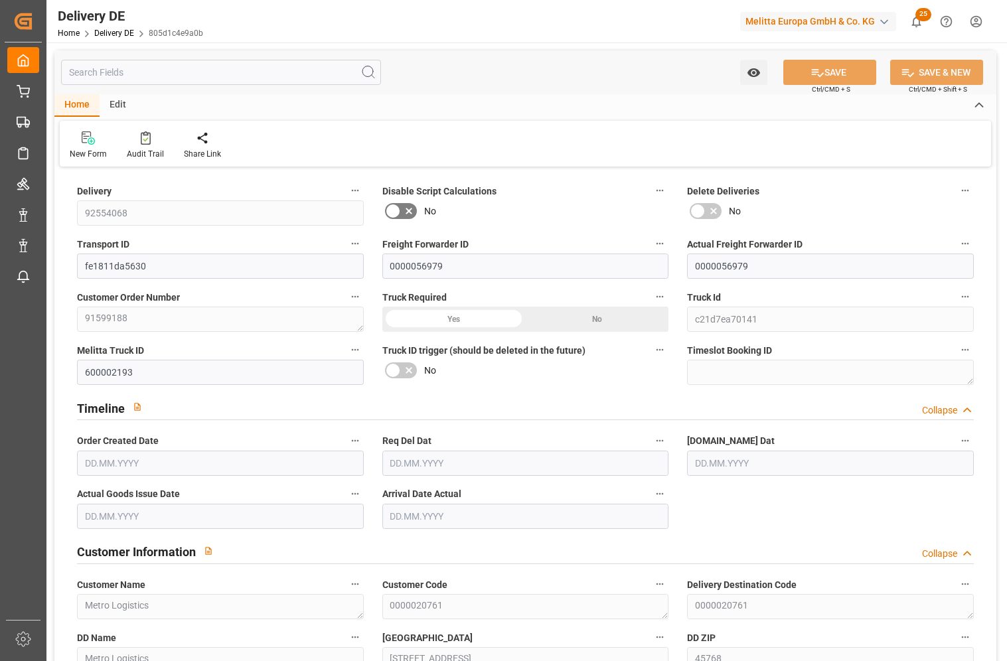
type input "7494.074"
type input "[DATE]"
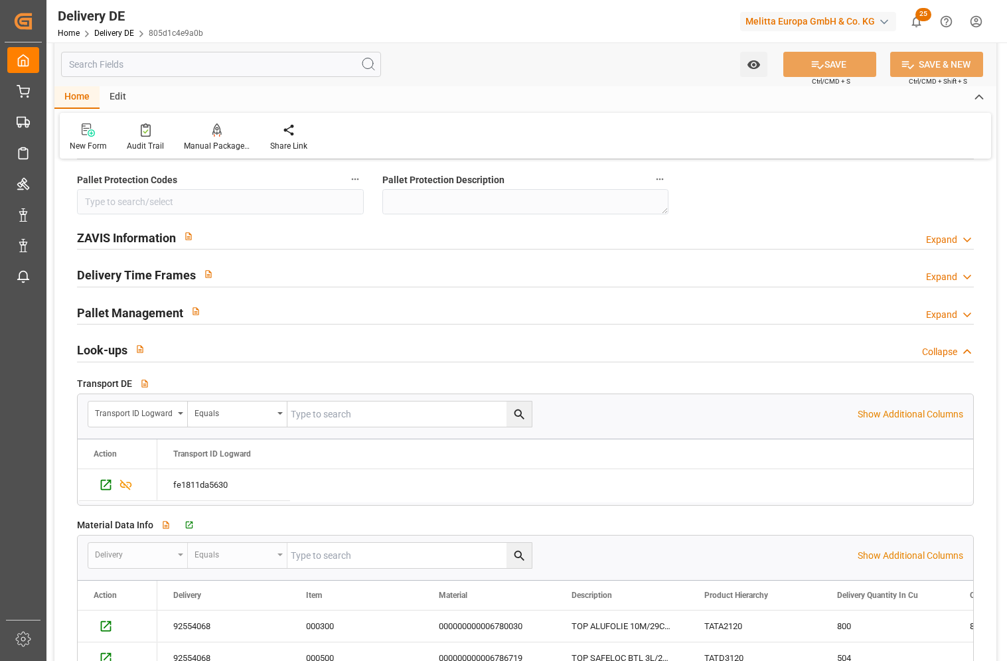
scroll to position [1858, 0]
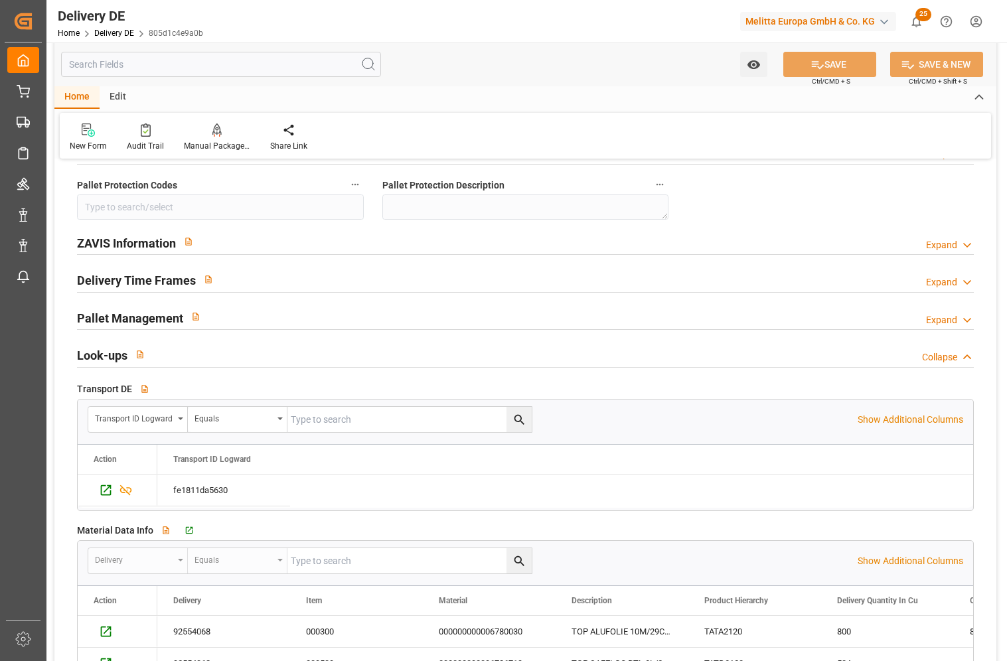
click at [143, 240] on h2 "ZAVIS Information" at bounding box center [126, 243] width 99 height 18
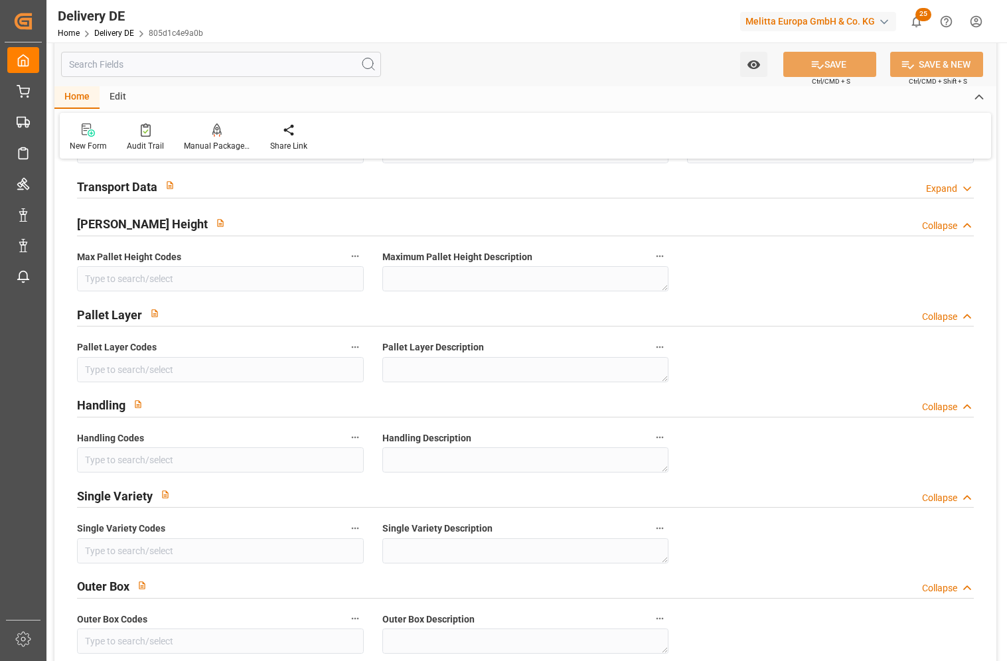
scroll to position [929, 0]
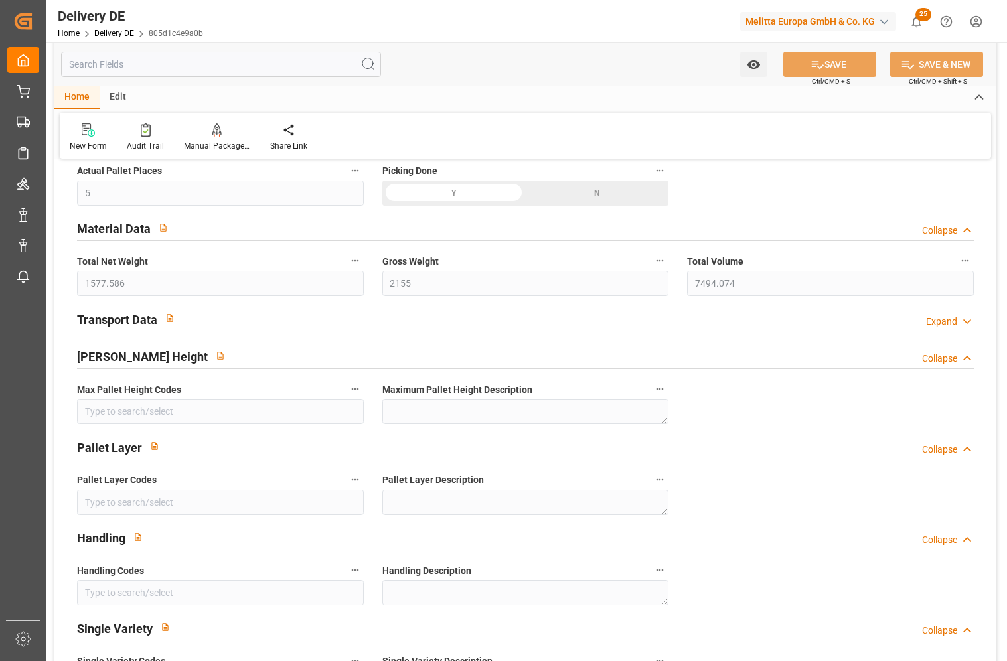
click at [964, 321] on polyline at bounding box center [967, 321] width 7 height 3
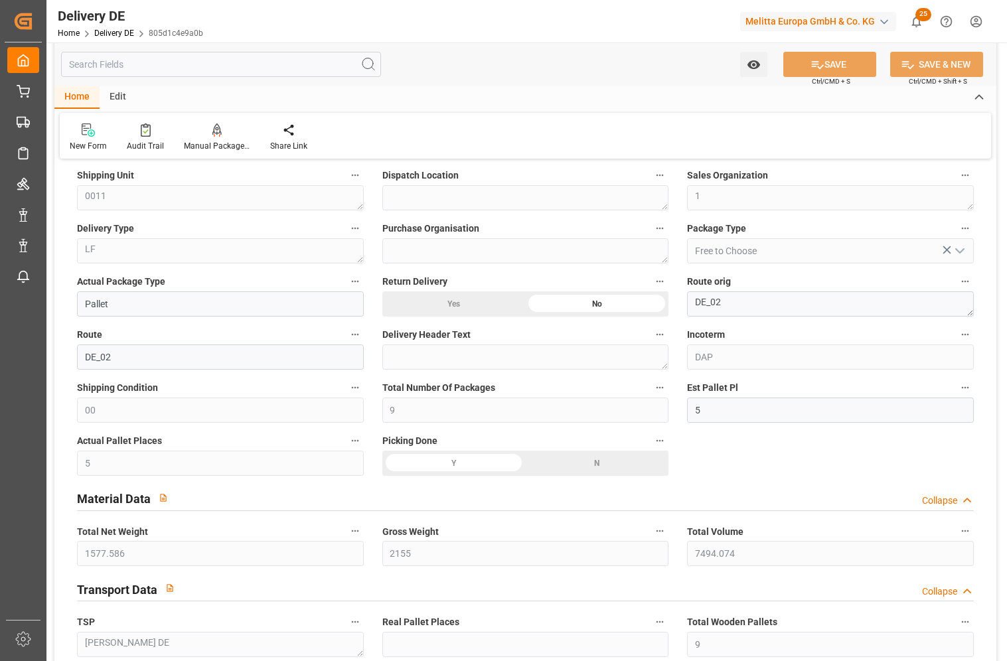
scroll to position [531, 0]
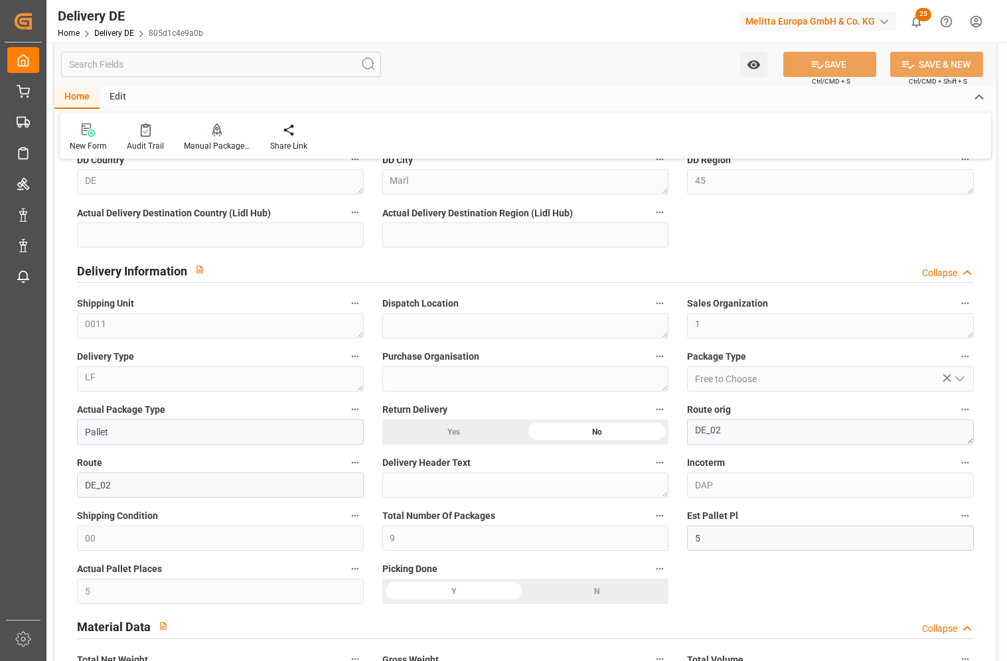
click at [355, 271] on div "Delivery Information Collapse" at bounding box center [525, 269] width 897 height 25
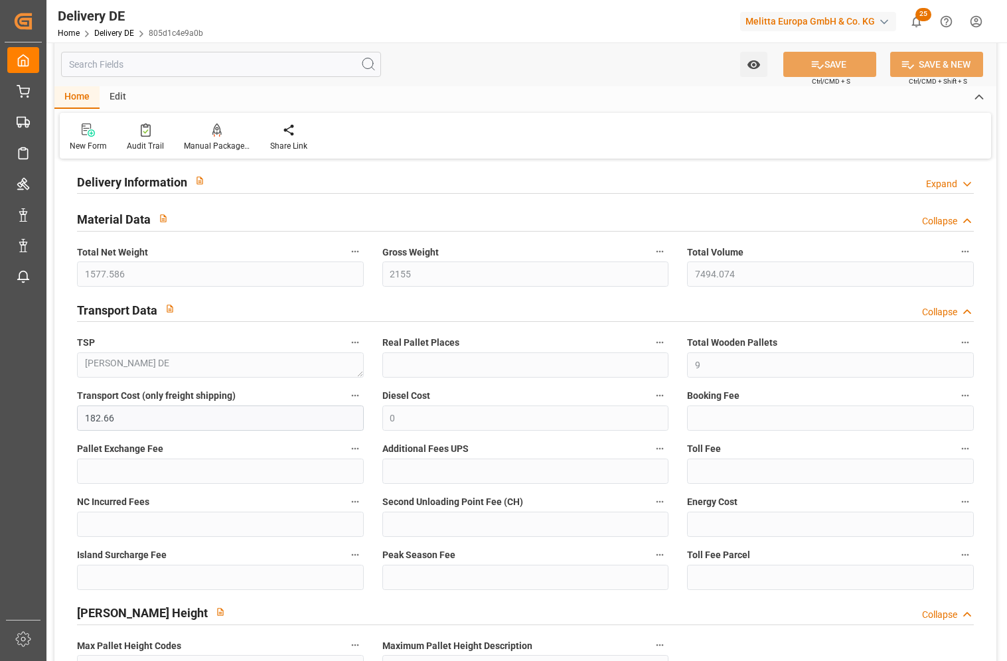
scroll to position [664, 0]
